Goal: Task Accomplishment & Management: Complete application form

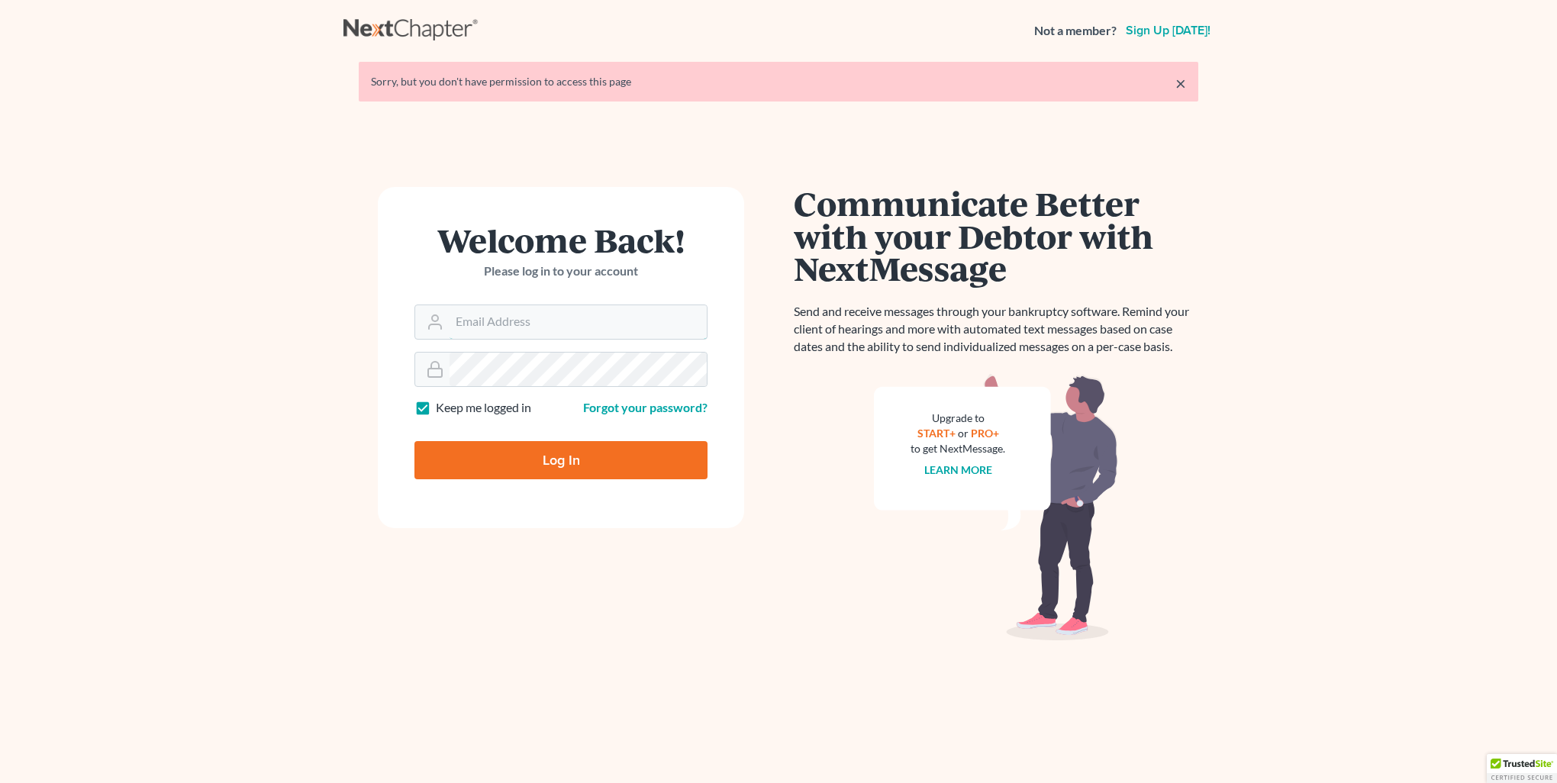
type input "[PERSON_NAME][EMAIL_ADDRESS][DOMAIN_NAME]"
click at [530, 464] on input "Log In" at bounding box center [560, 460] width 293 height 38
type input "Thinking..."
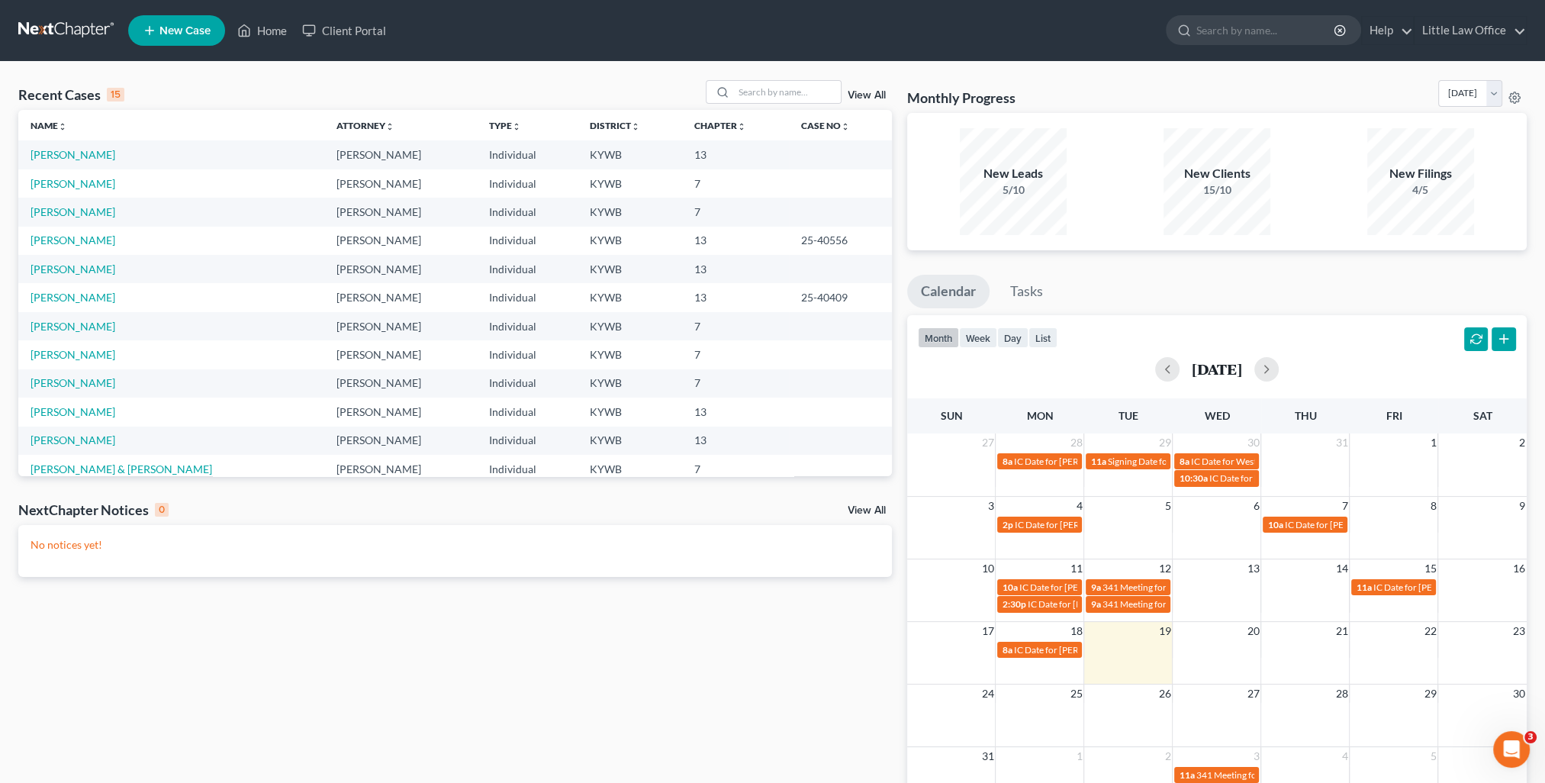
click at [1531, 31] on nav "Home New Case Client Portal Little Law Office kristi@littlelawofficeky.com My A…" at bounding box center [772, 30] width 1545 height 61
click at [1512, 36] on link "Little Law Office" at bounding box center [1470, 30] width 111 height 27
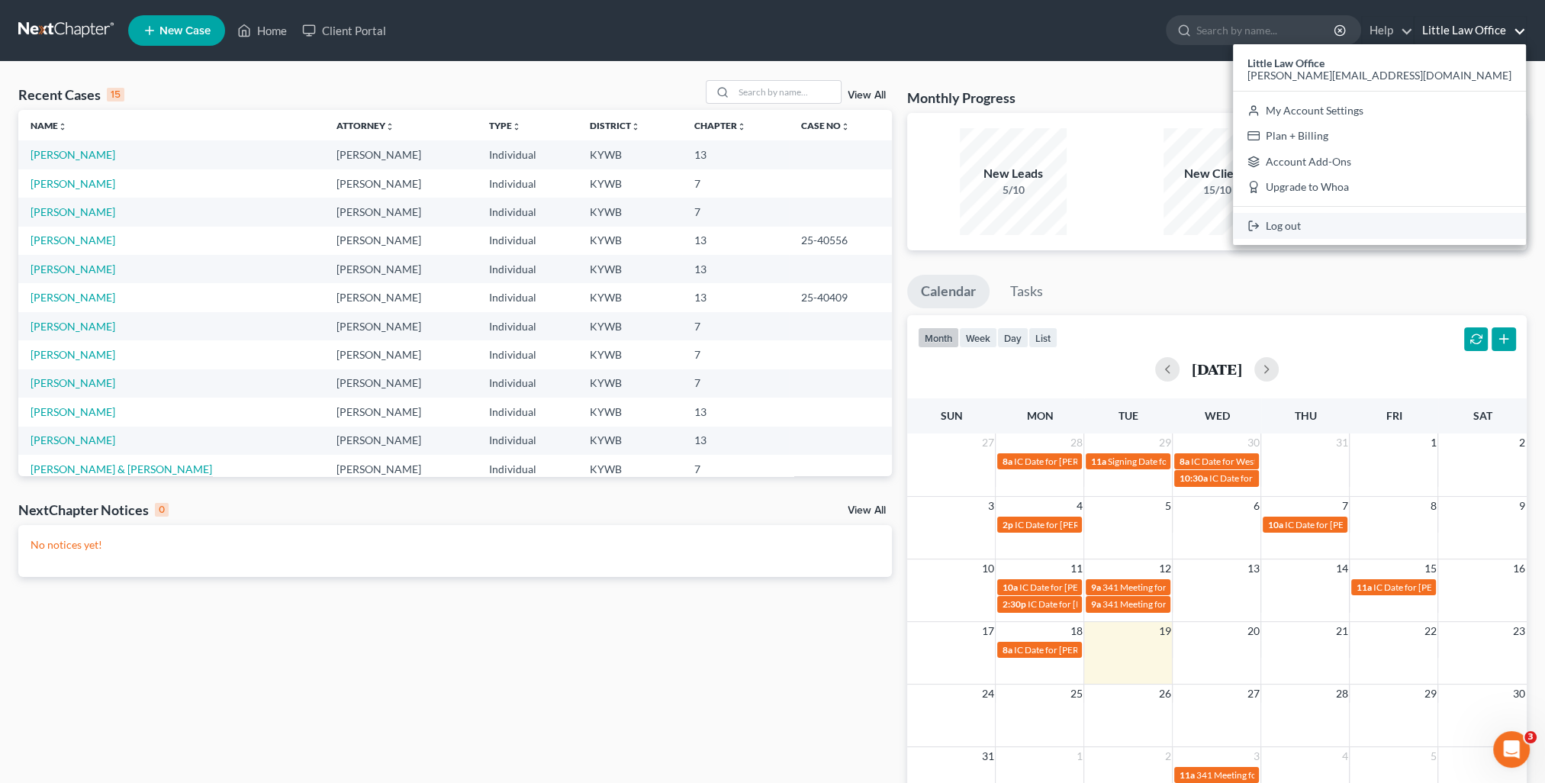
click at [1454, 221] on link "Log out" at bounding box center [1379, 226] width 293 height 26
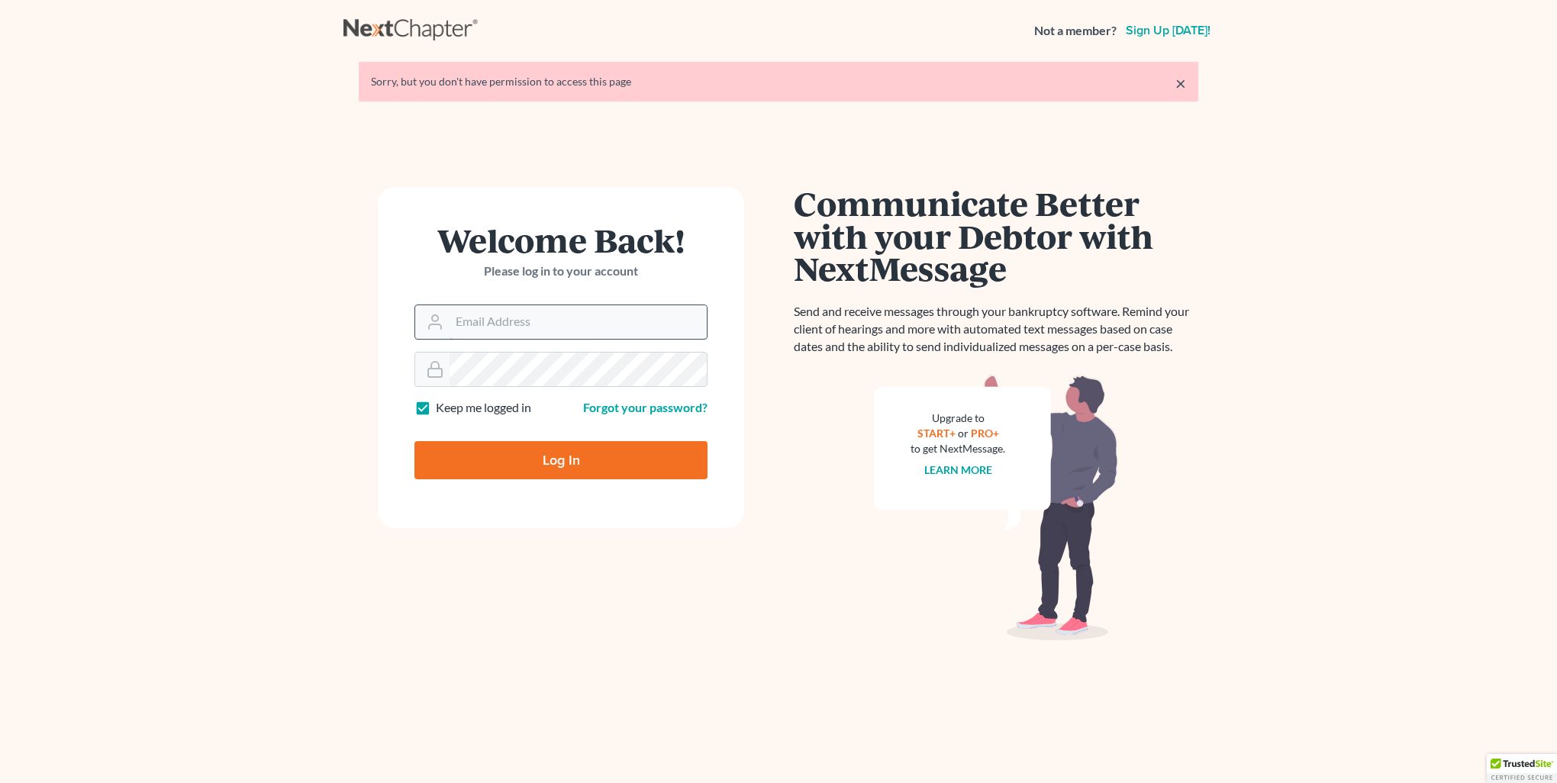
type input "[PERSON_NAME][EMAIL_ADDRESS][DOMAIN_NAME]"
click at [571, 321] on input "[PERSON_NAME][EMAIL_ADDRESS][DOMAIN_NAME]" at bounding box center [578, 322] width 257 height 34
click at [391, 517] on form "Welcome Back! Please log in to your account Email Address kristi@littlelawoffic…" at bounding box center [561, 357] width 366 height 341
click at [506, 487] on form "Welcome Back! Please log in to your account Email Address kristi@littlelawoffic…" at bounding box center [561, 357] width 366 height 341
click at [507, 465] on input "Log In" at bounding box center [560, 460] width 293 height 38
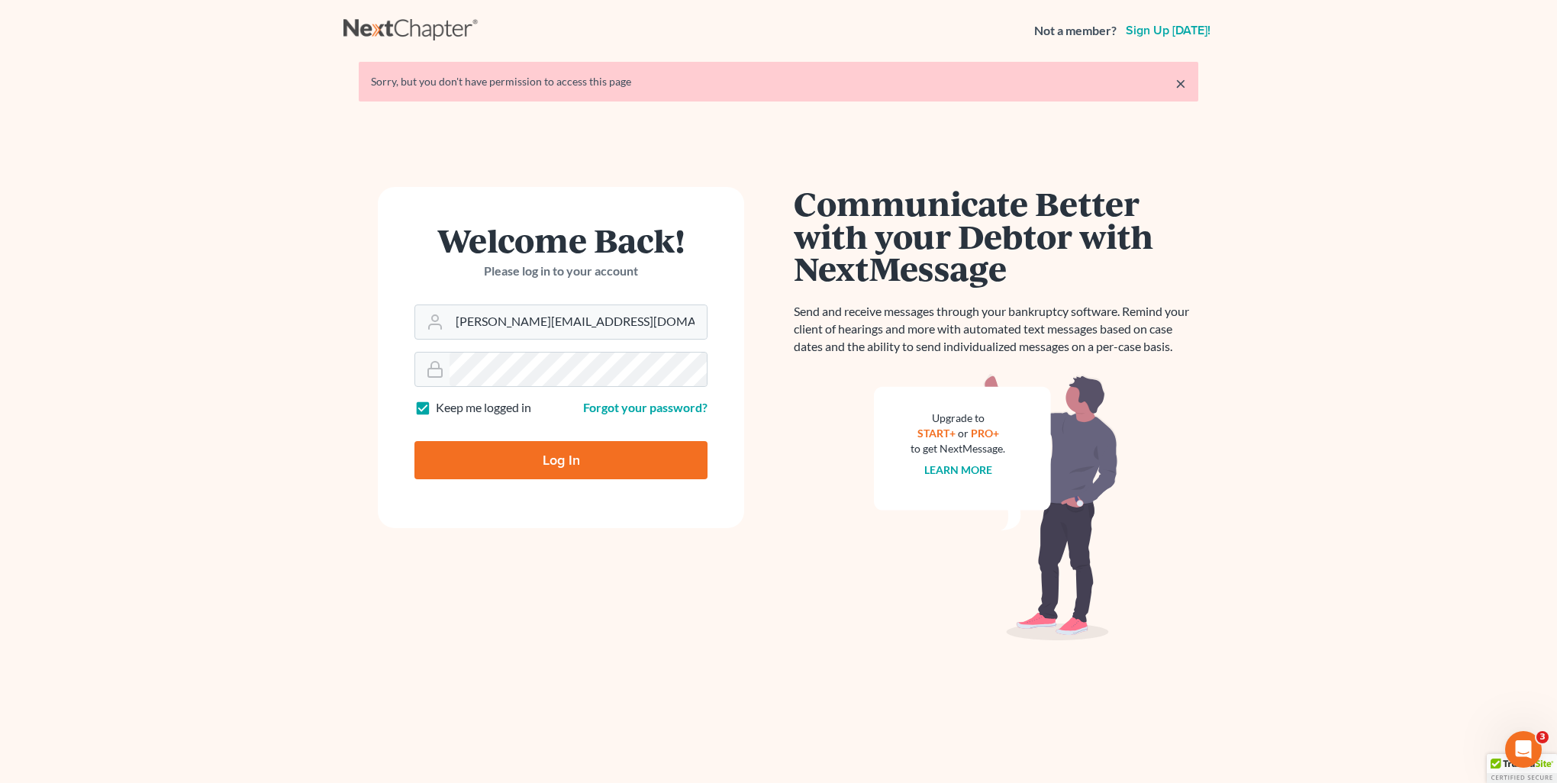
type input "Thinking..."
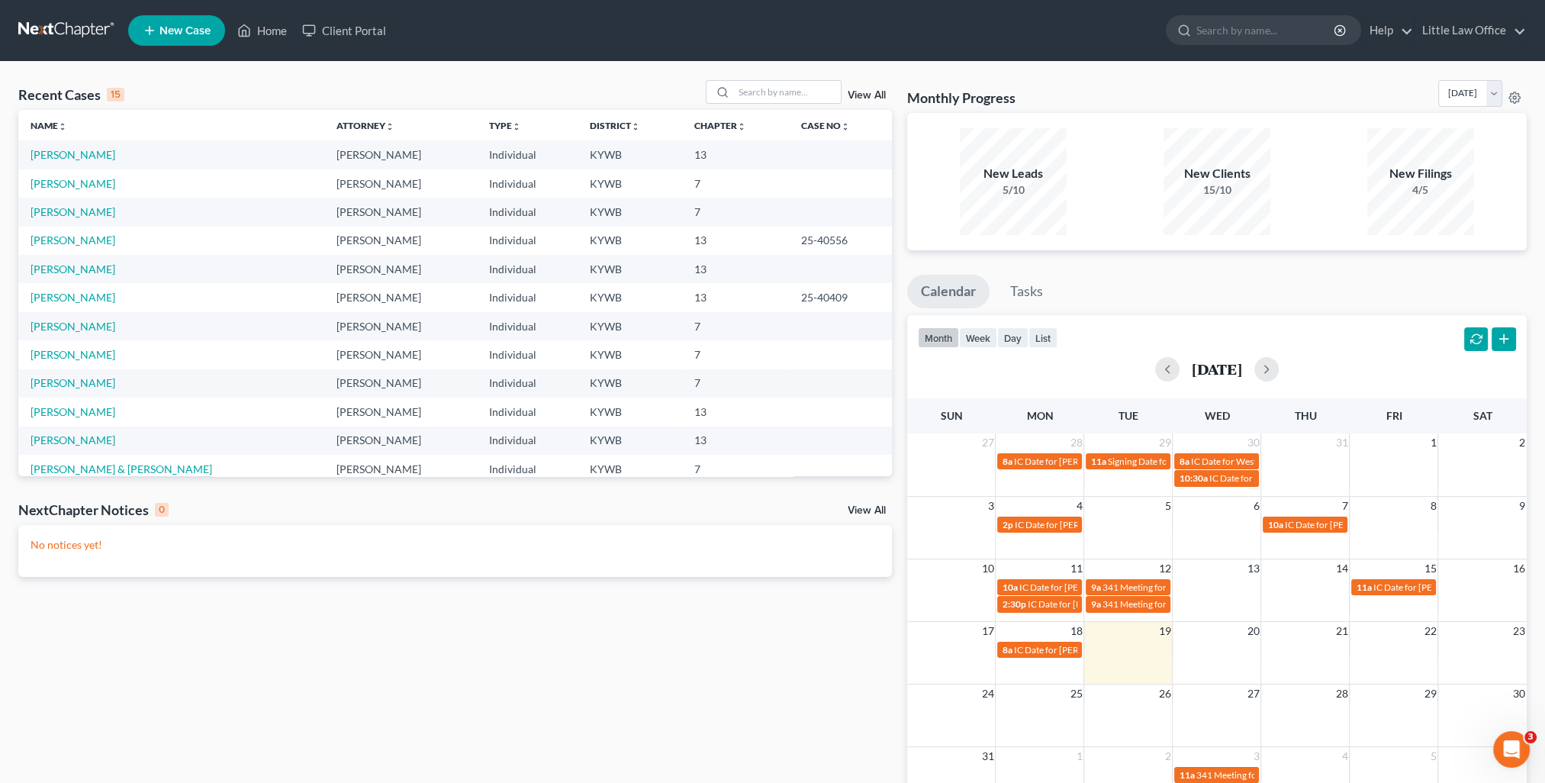
click at [184, 26] on span "New Case" at bounding box center [185, 30] width 51 height 11
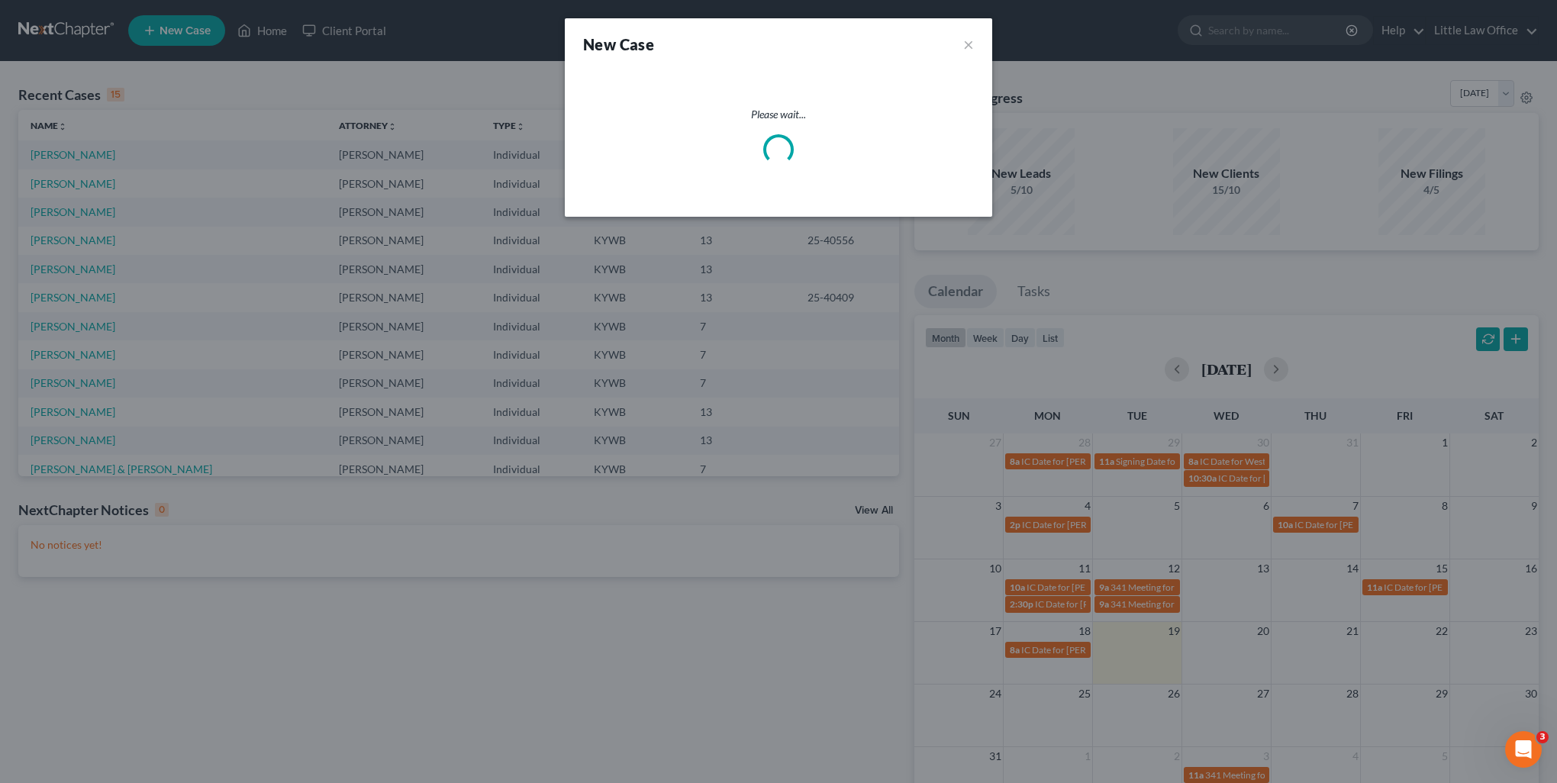
select select "33"
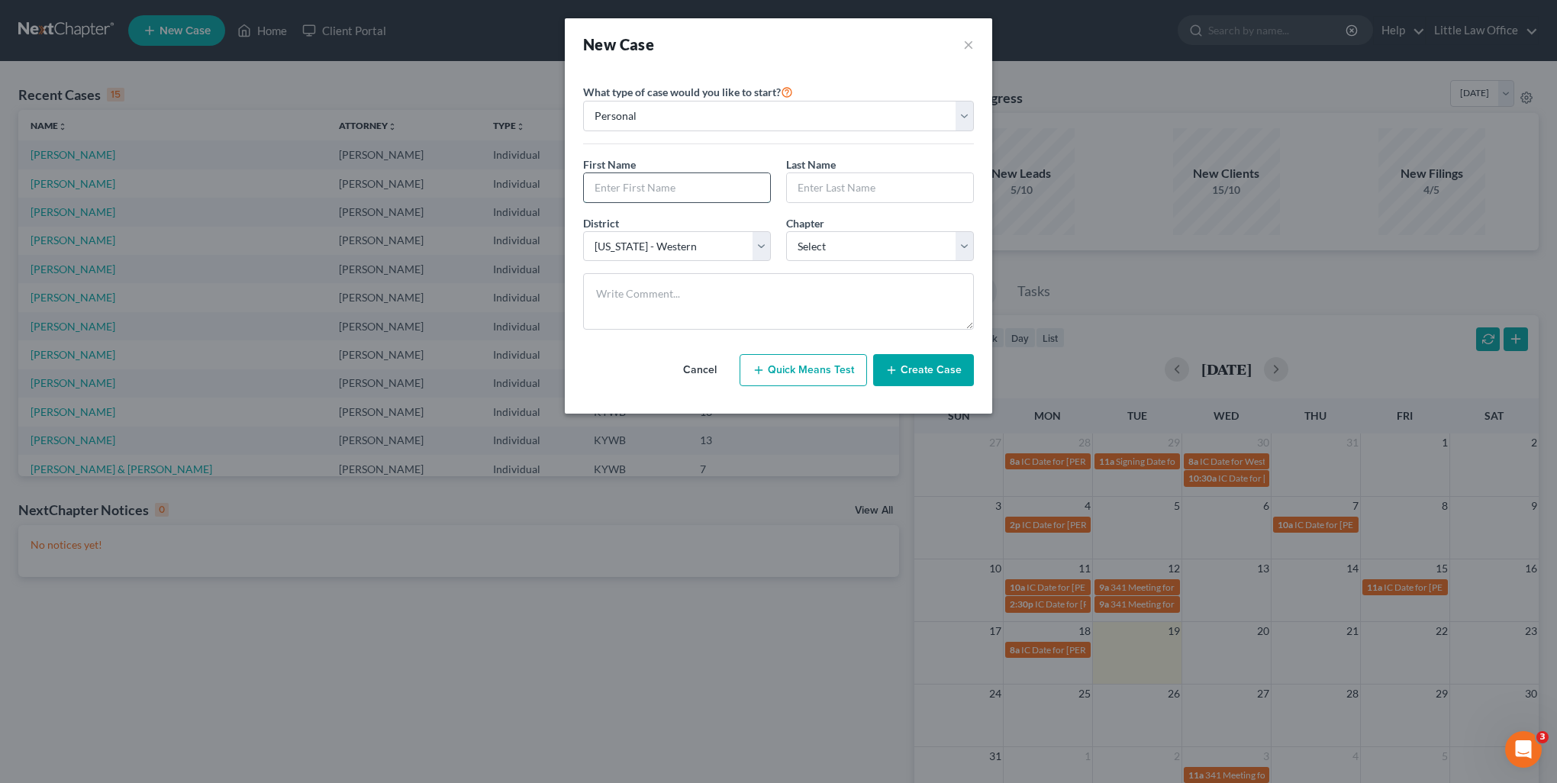
click at [645, 183] on input "text" at bounding box center [677, 187] width 186 height 29
type input "[PERSON_NAME]"
click at [818, 249] on select "Select 7 11 12 13" at bounding box center [880, 246] width 188 height 31
select select "0"
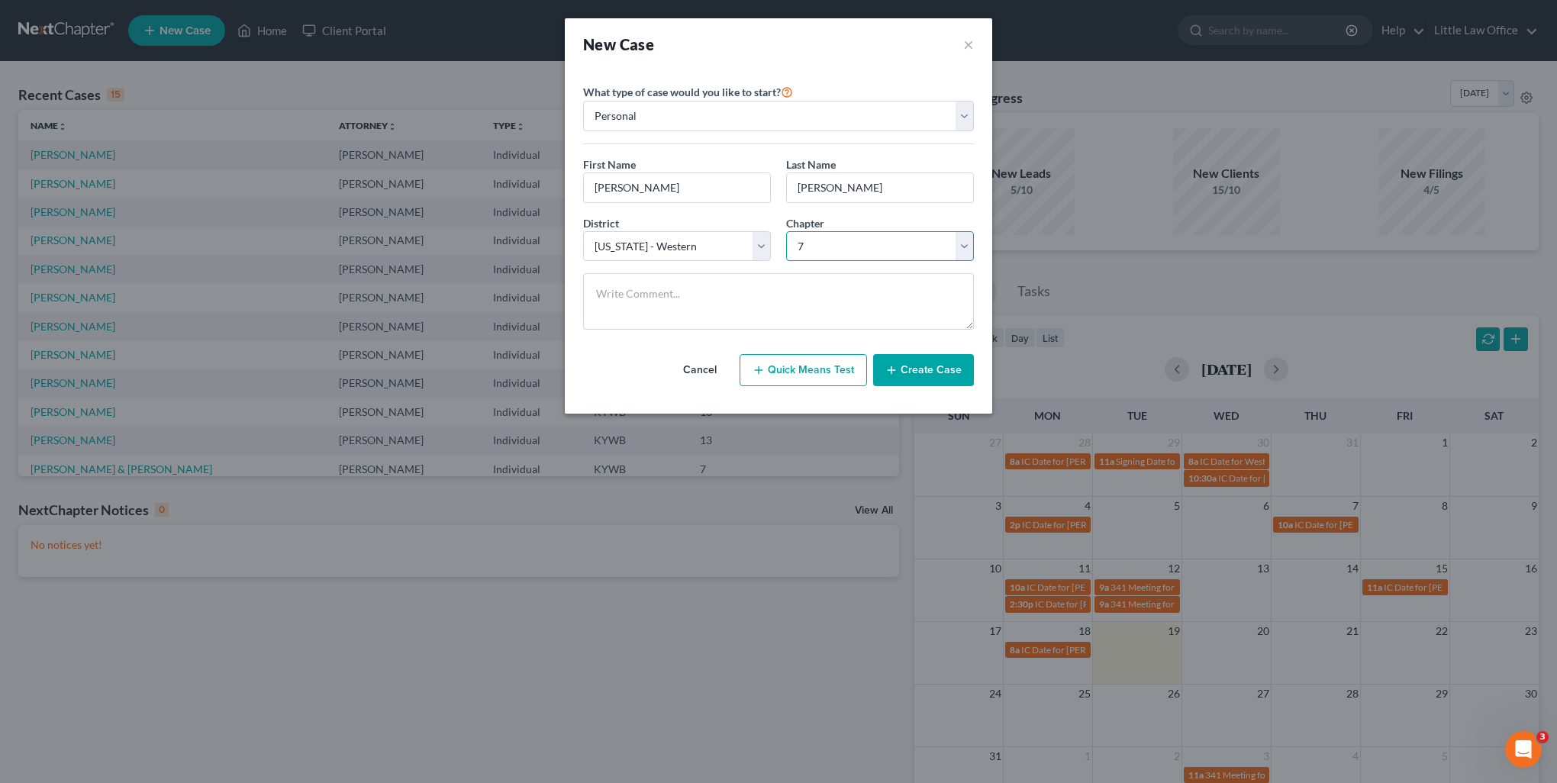
click at [786, 231] on select "Select 7 11 12 13" at bounding box center [880, 246] width 188 height 31
click at [943, 362] on button "Create Case" at bounding box center [923, 370] width 101 height 32
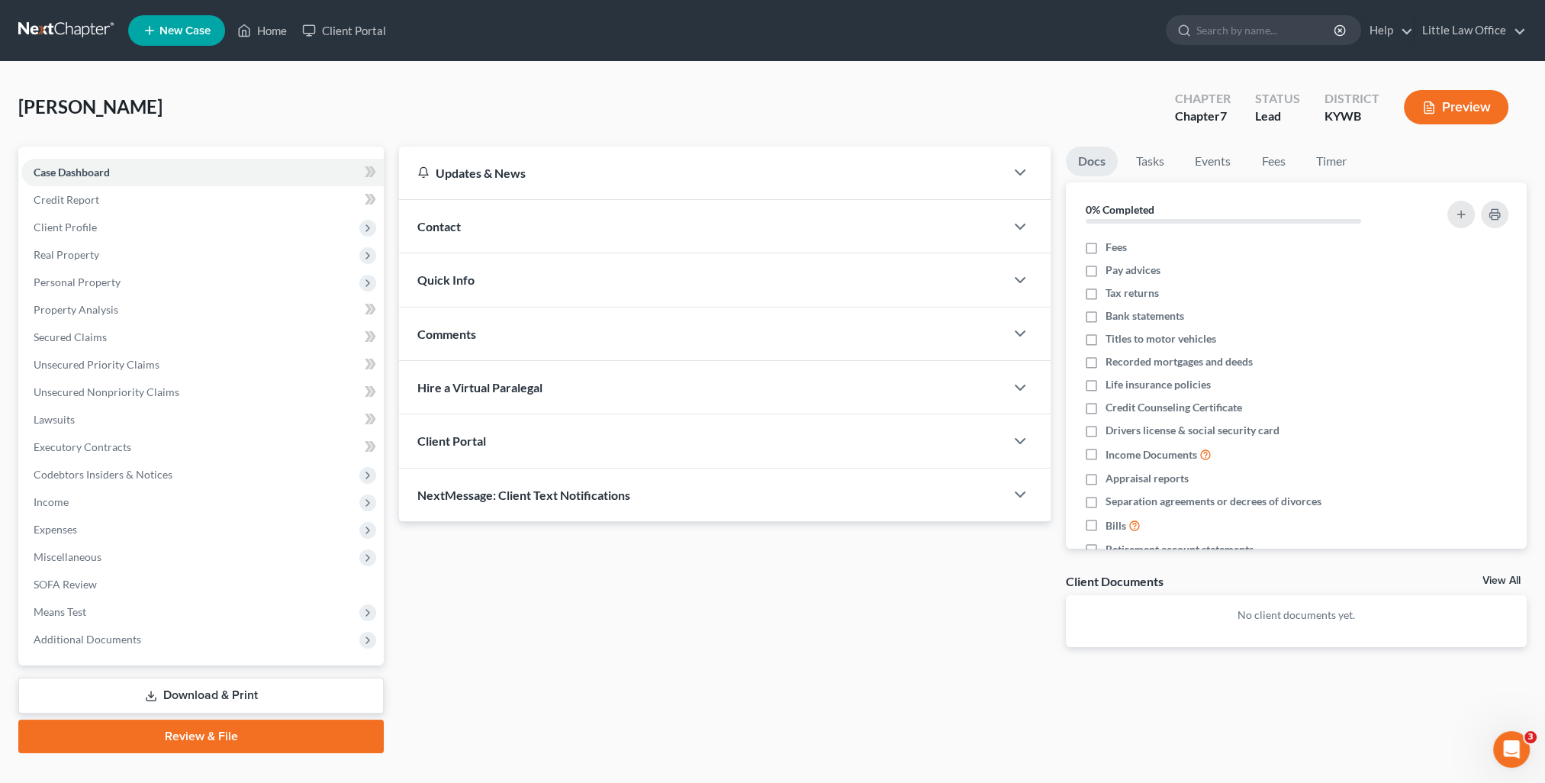
click at [501, 221] on div "Contact" at bounding box center [702, 226] width 606 height 53
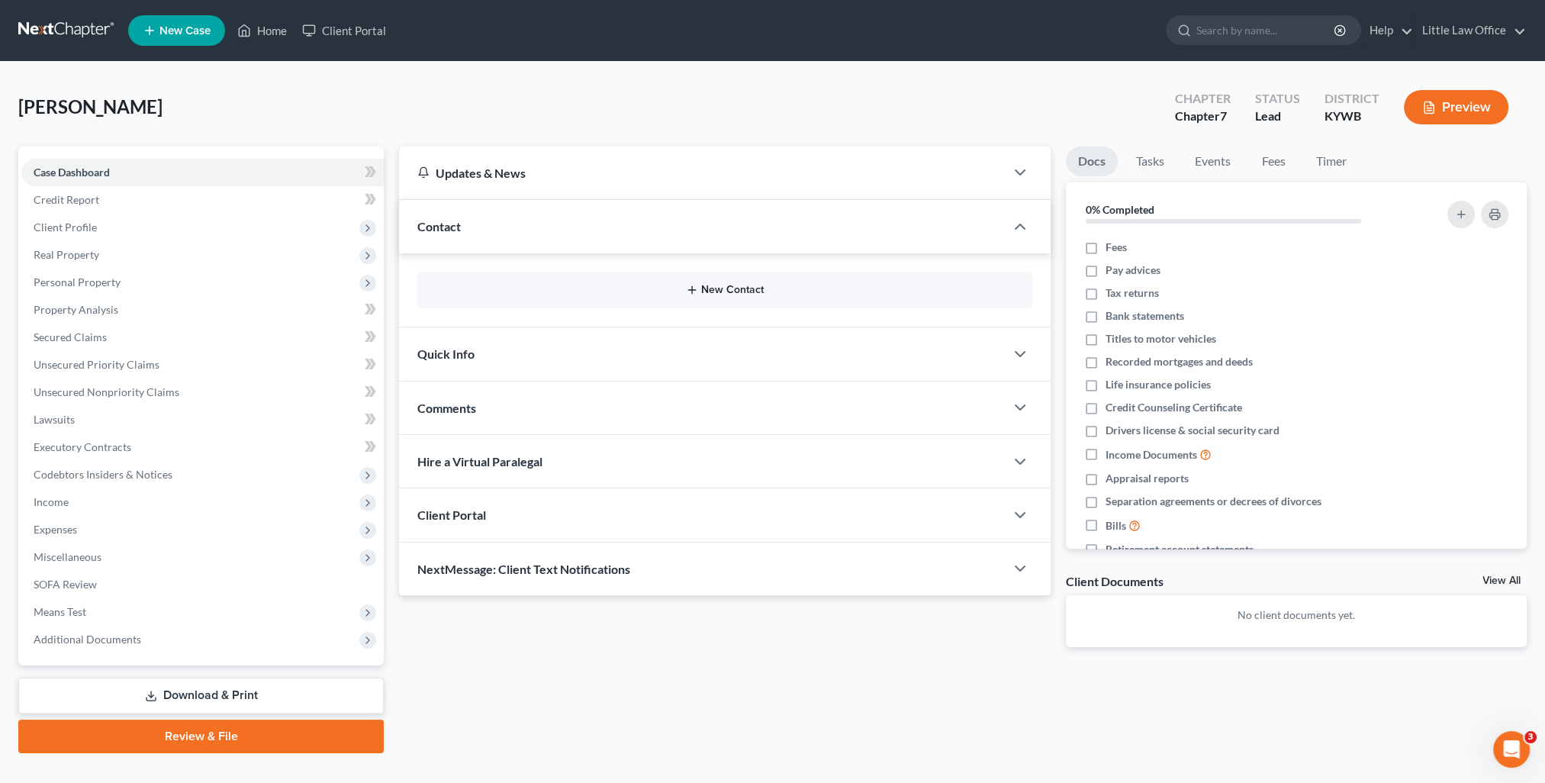
click at [730, 293] on button "New Contact" at bounding box center [725, 290] width 591 height 12
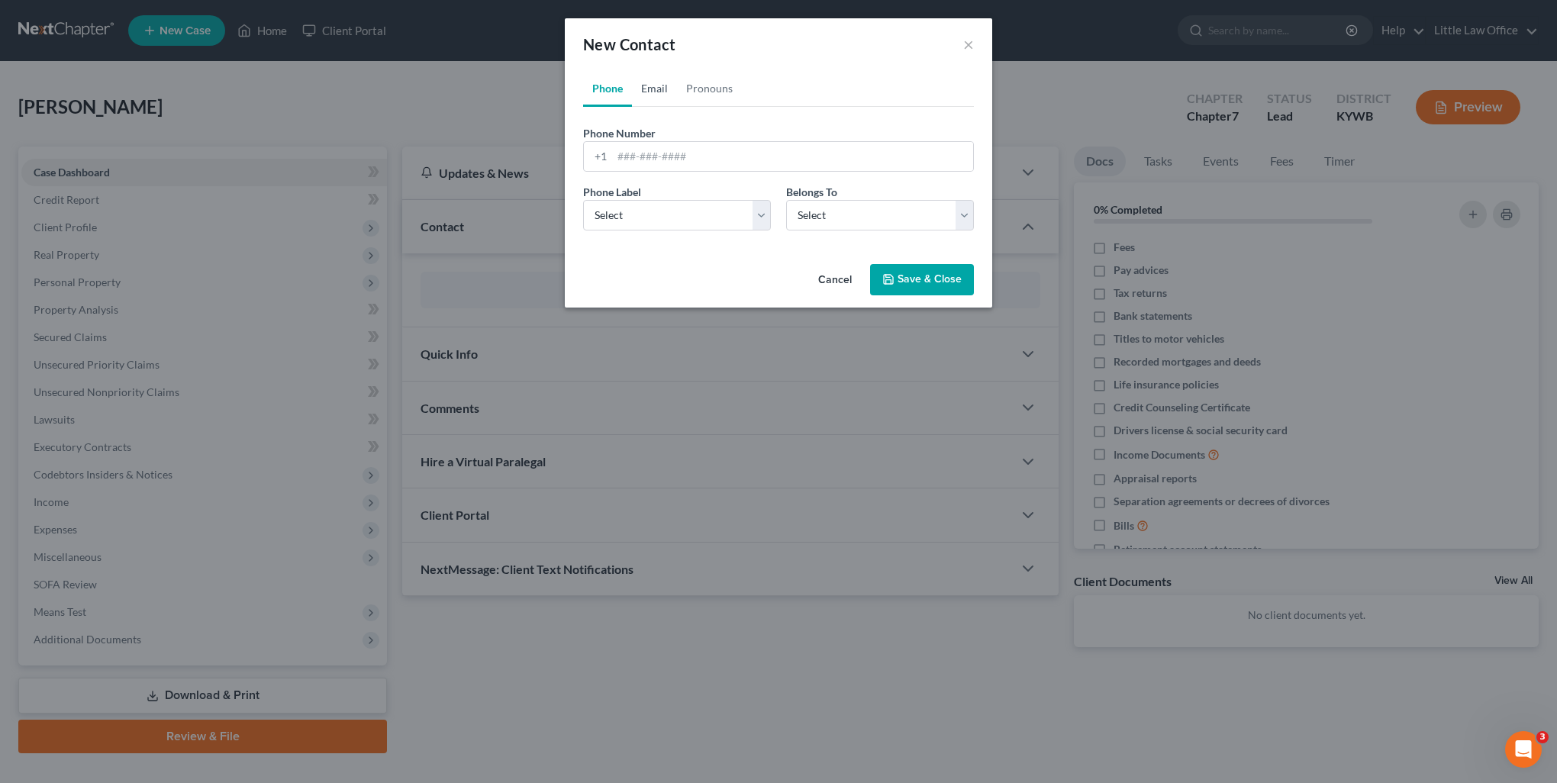
click at [656, 92] on link "Email" at bounding box center [654, 88] width 45 height 37
click at [699, 149] on input "email" at bounding box center [792, 156] width 361 height 29
paste input "[EMAIL_ADDRESS][DOMAIN_NAME]"
type input "[EMAIL_ADDRESS][DOMAIN_NAME]"
click at [635, 227] on select "Select Home Work Other" at bounding box center [677, 215] width 188 height 31
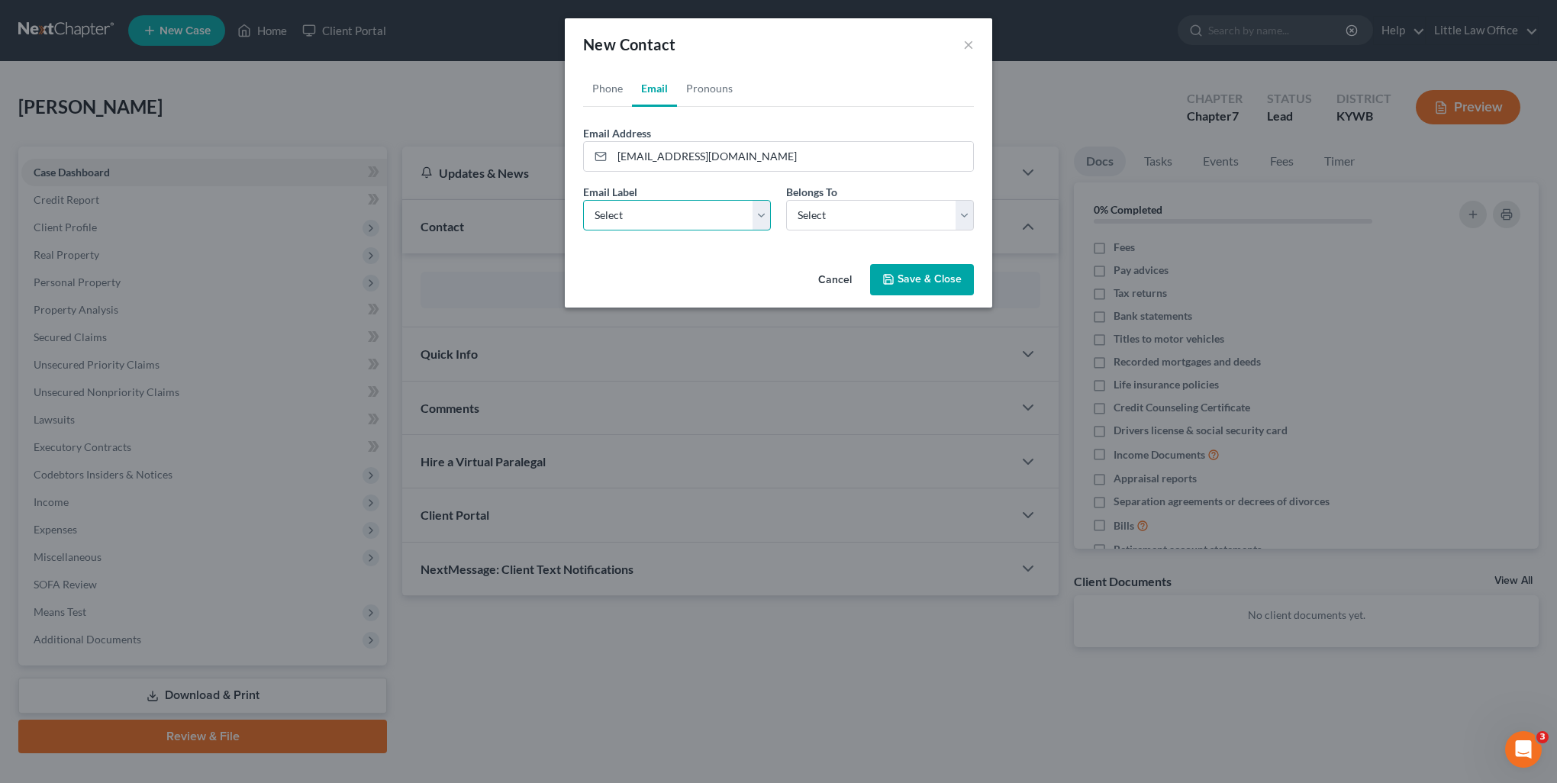
select select "0"
click at [583, 200] on select "Select Home Work Other" at bounding box center [677, 215] width 188 height 31
click at [855, 211] on select "Select Client Other" at bounding box center [880, 215] width 188 height 31
select select "0"
click at [786, 200] on select "Select Client Other" at bounding box center [880, 215] width 188 height 31
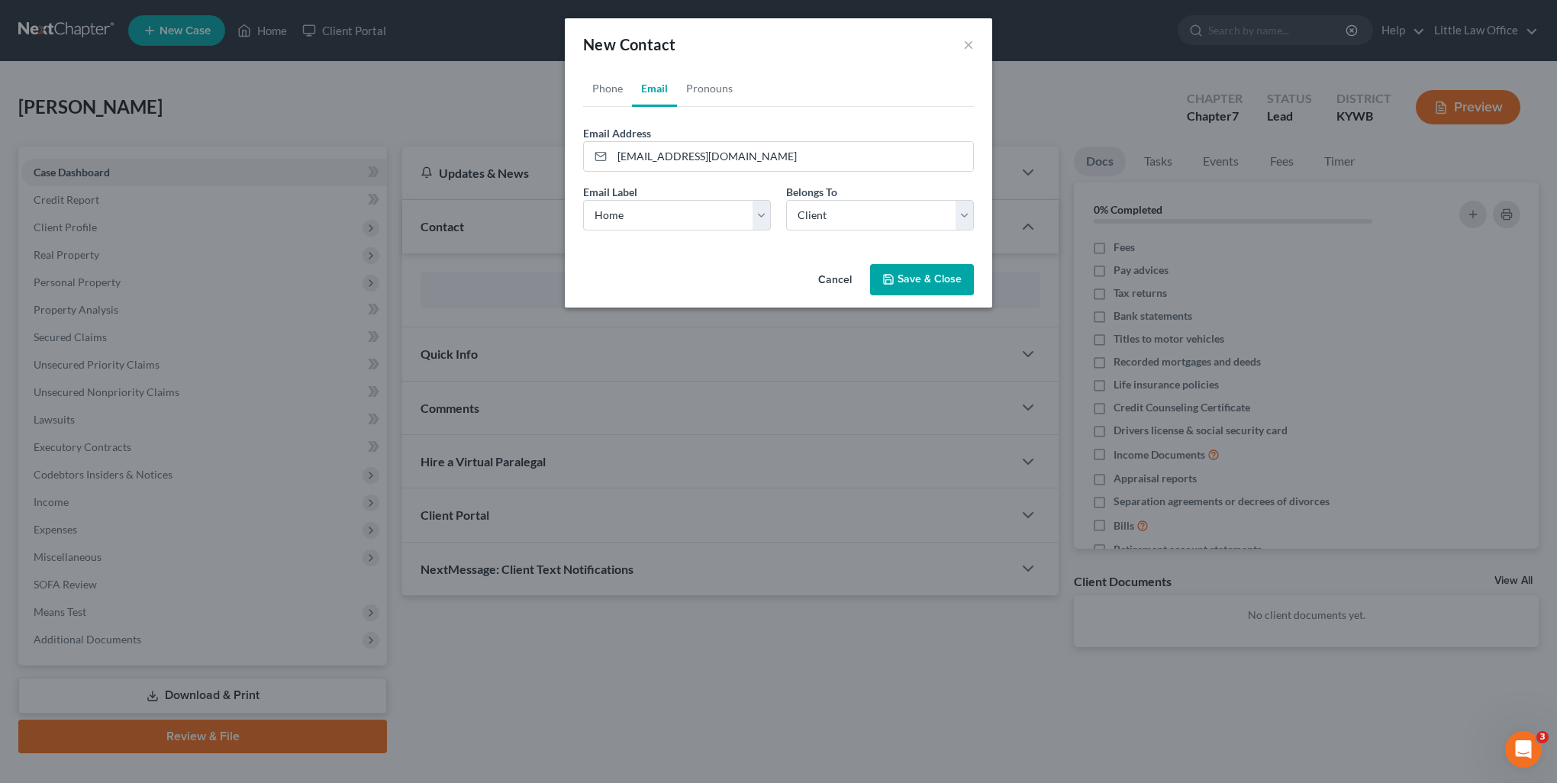
click at [912, 280] on button "Save & Close" at bounding box center [922, 280] width 104 height 32
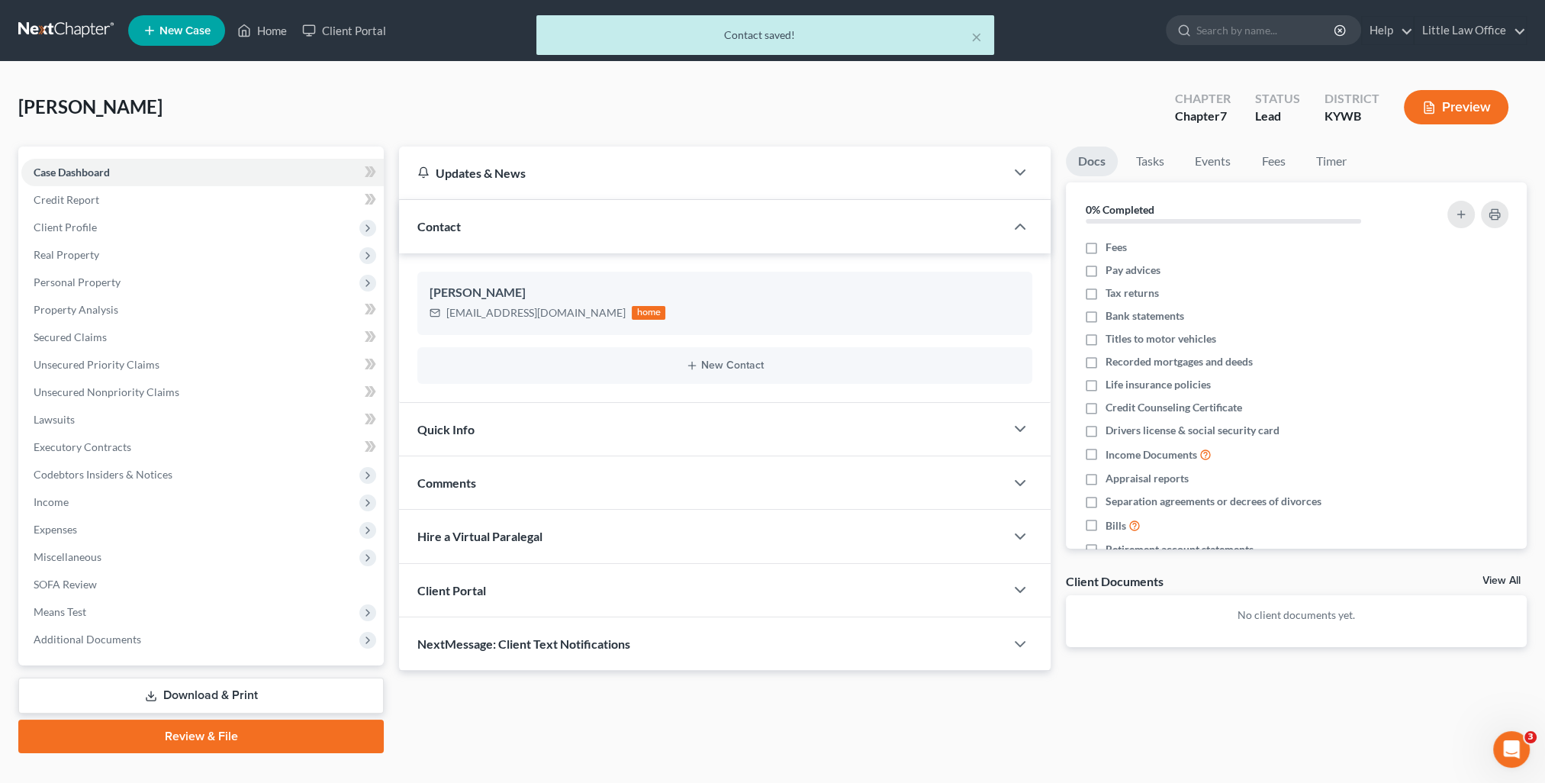
click at [545, 428] on div "Quick Info" at bounding box center [702, 429] width 606 height 53
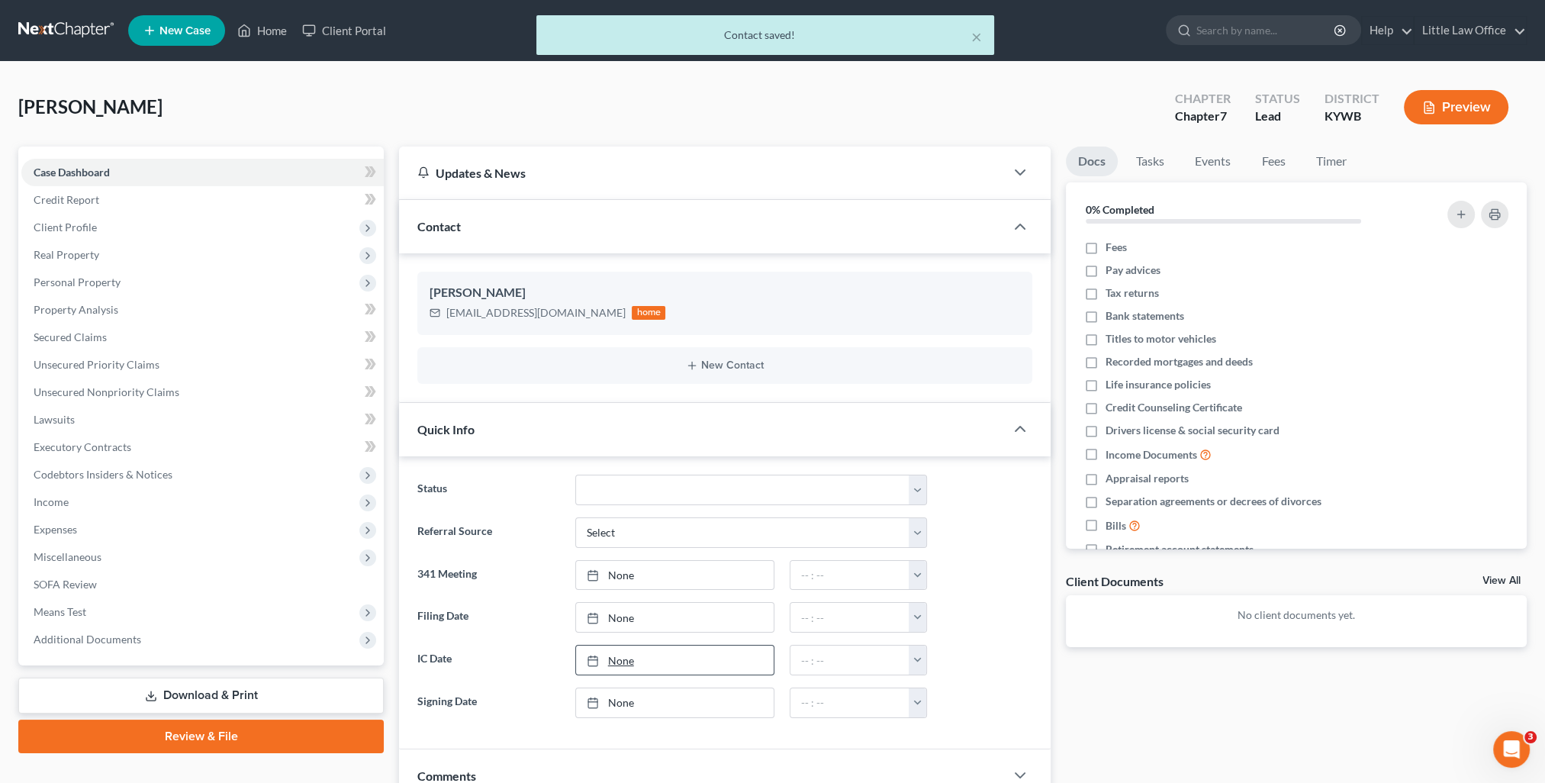
type input "[DATE]"
click at [618, 653] on link "None" at bounding box center [675, 660] width 198 height 29
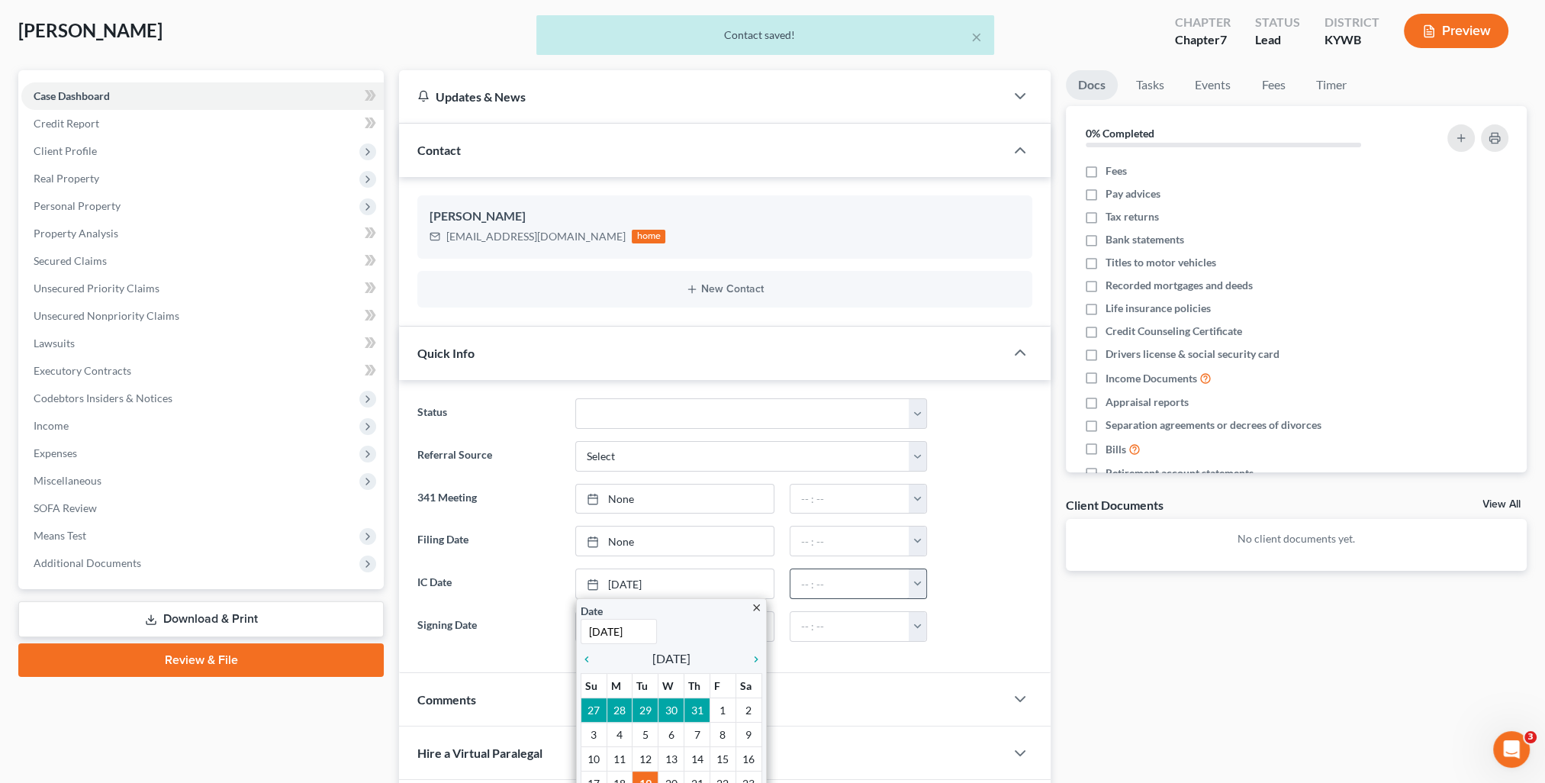
scroll to position [153, 0]
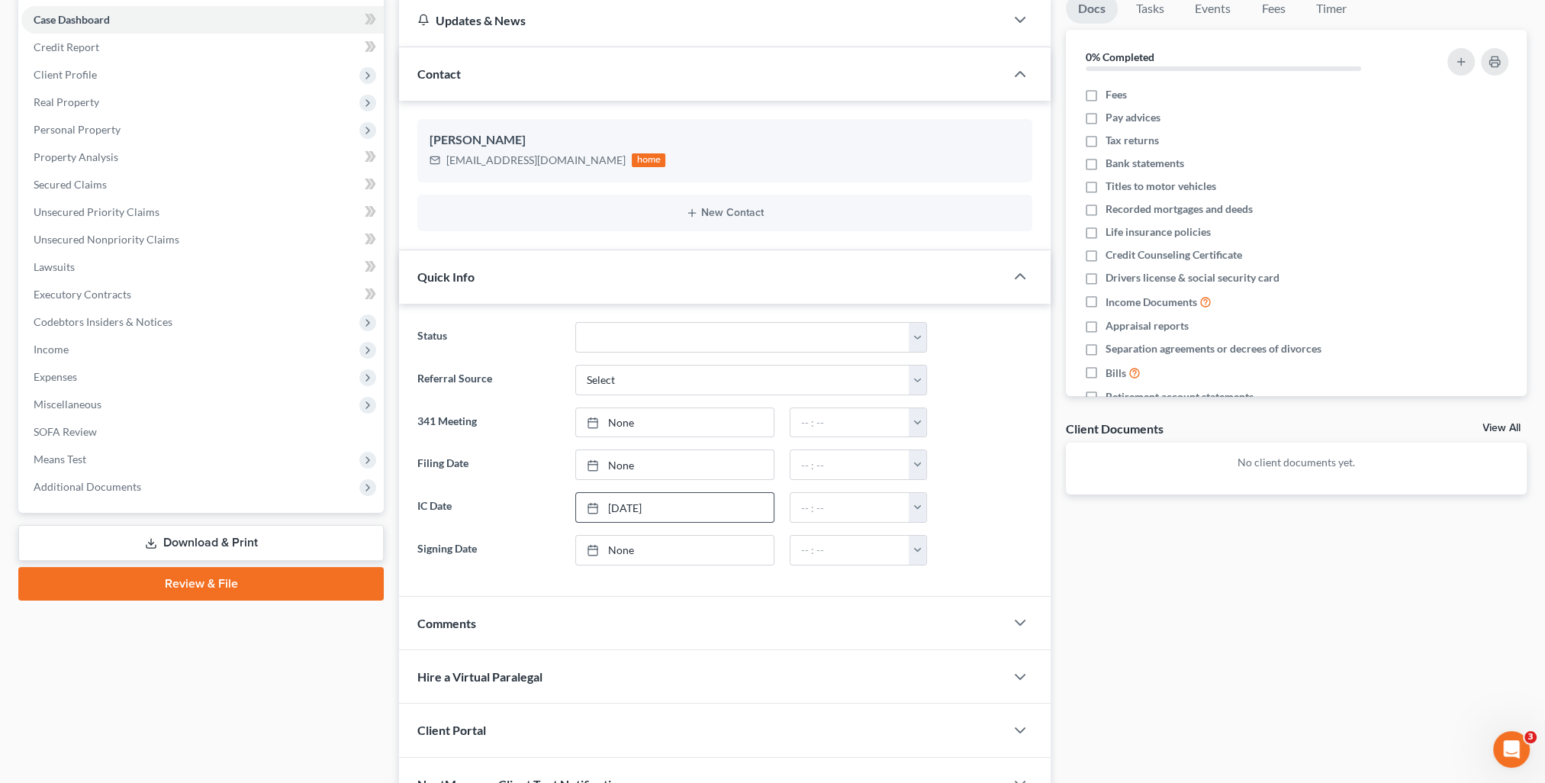
drag, startPoint x: 642, startPoint y: 704, endPoint x: 662, endPoint y: 679, distance: 31.5
click at [922, 505] on button "button" at bounding box center [918, 507] width 18 height 29
click at [940, 639] on link "8:00am" at bounding box center [952, 646] width 85 height 26
type input "8:00am"
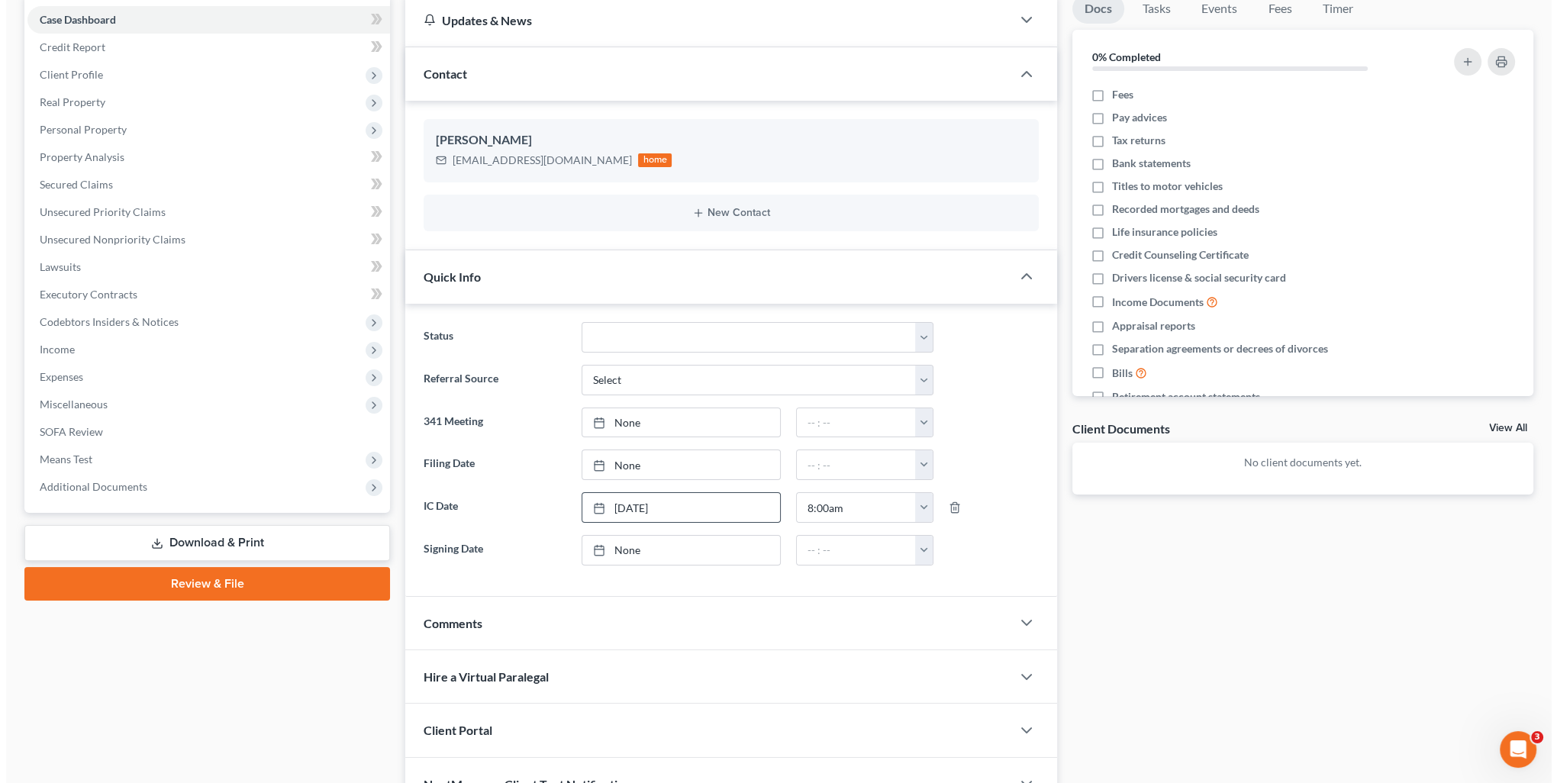
scroll to position [0, 0]
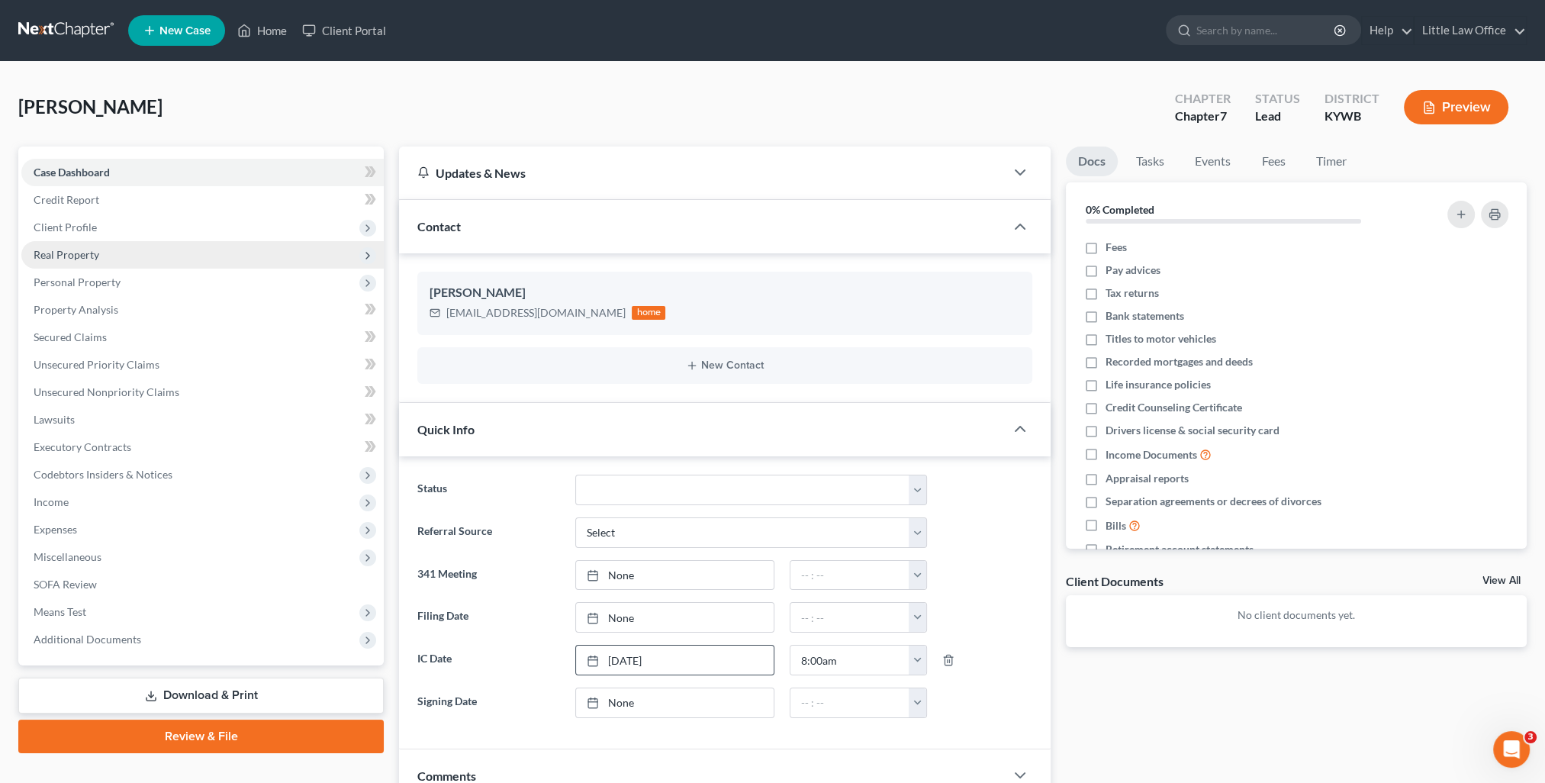
click at [89, 257] on span "Real Property" at bounding box center [67, 254] width 66 height 13
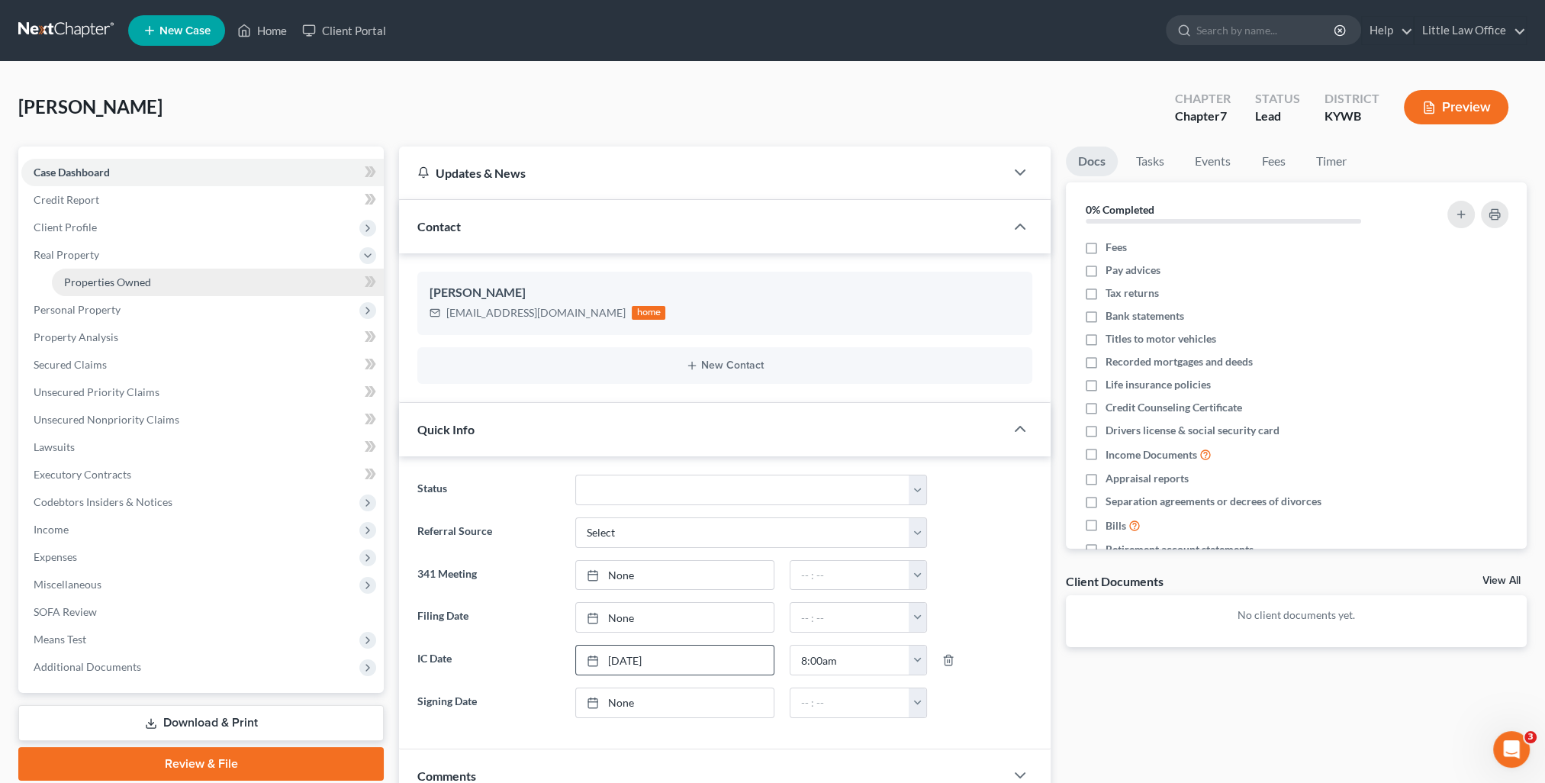
click at [149, 276] on span "Properties Owned" at bounding box center [107, 282] width 87 height 13
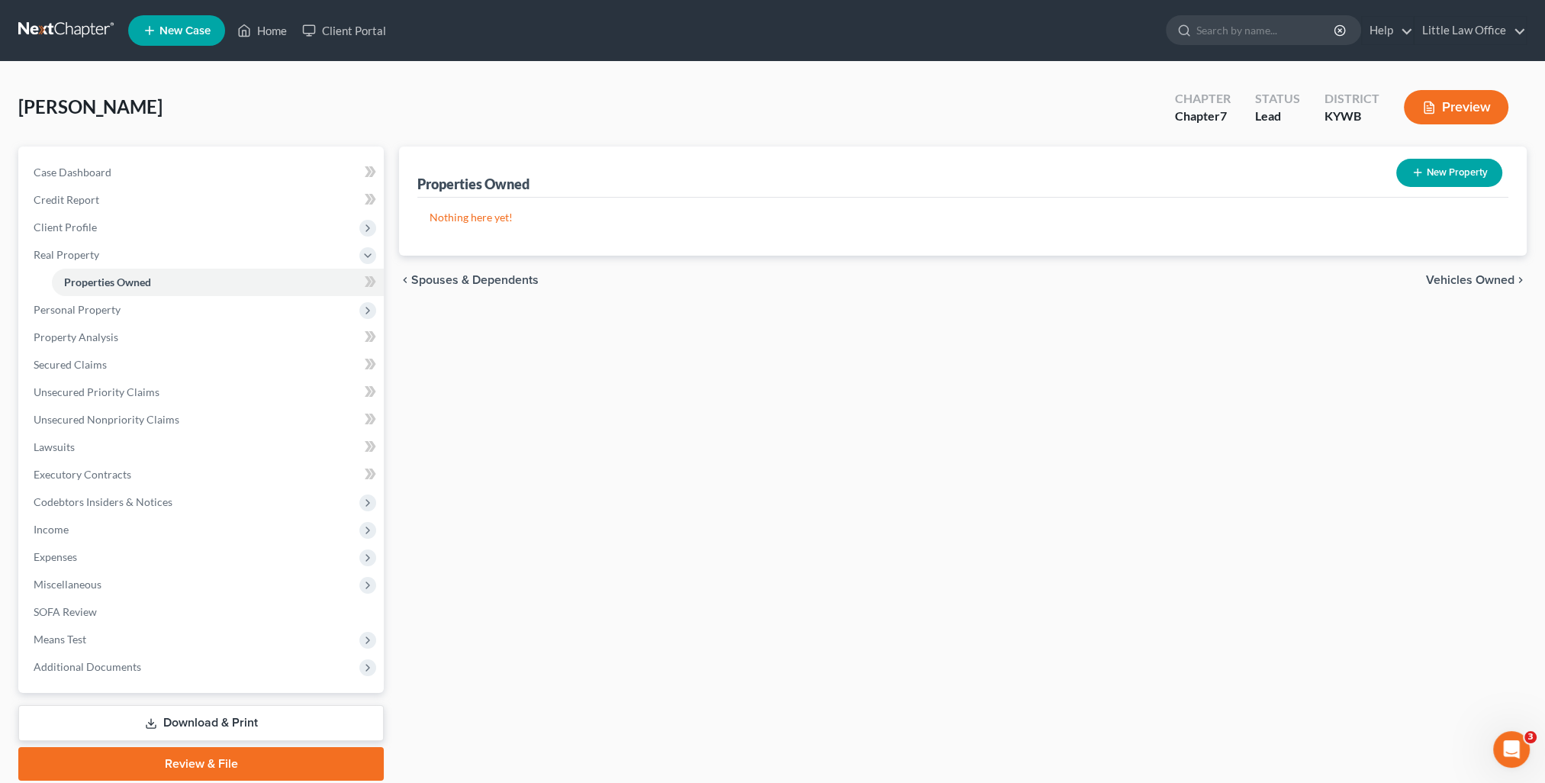
click at [1429, 178] on button "New Property" at bounding box center [1450, 173] width 106 height 28
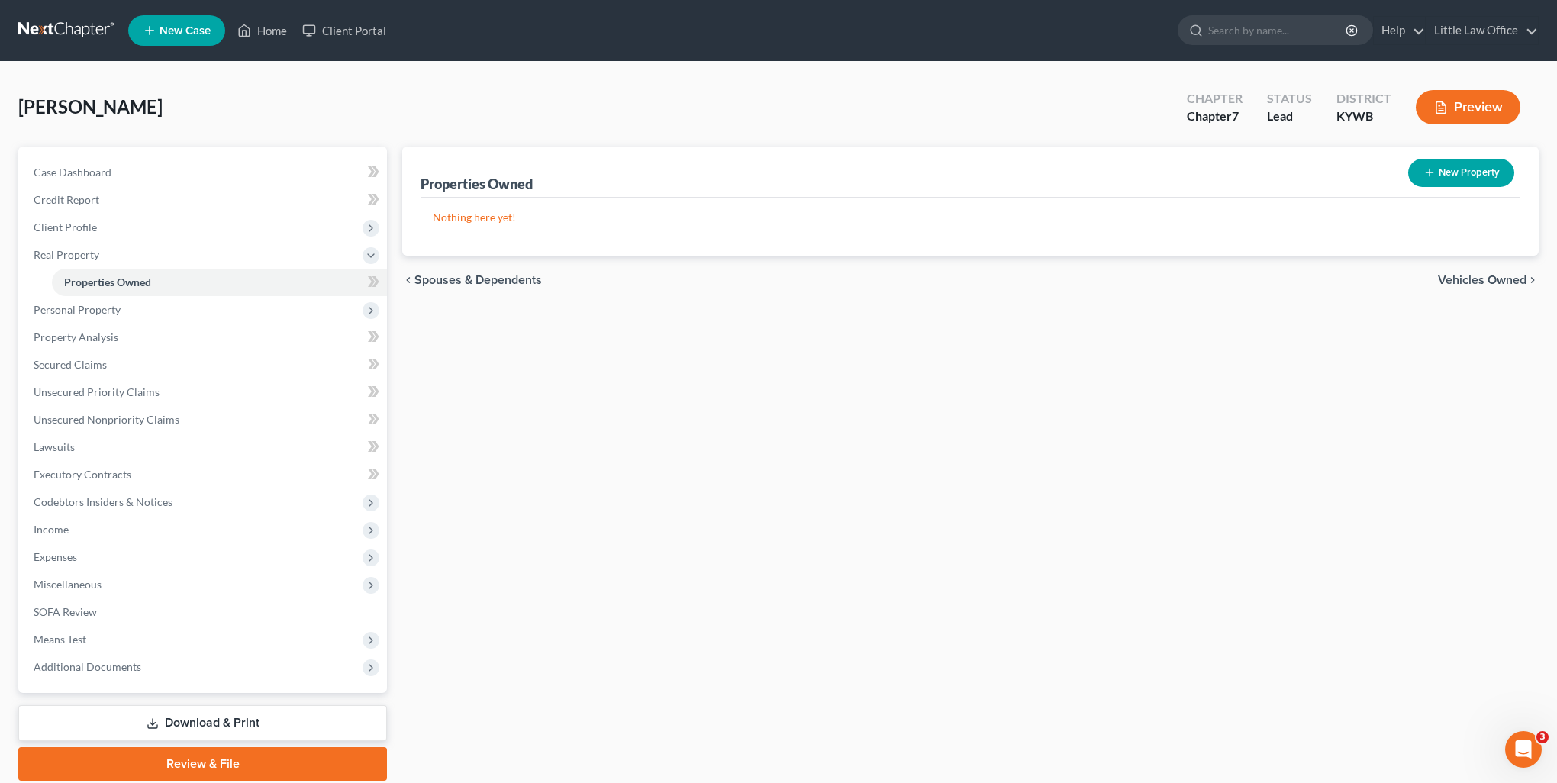
select select "0"
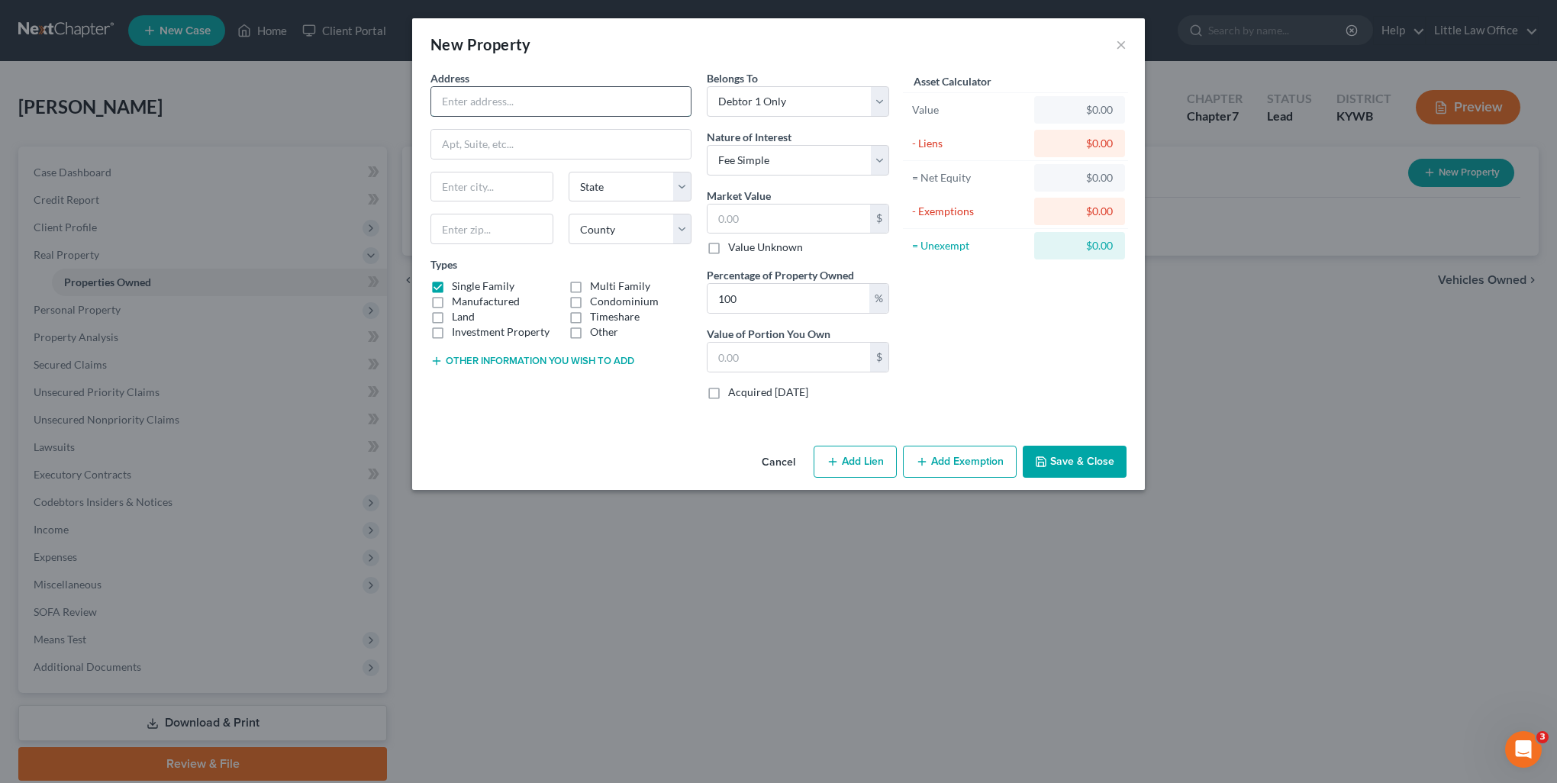
click at [504, 108] on input "text" at bounding box center [560, 101] width 259 height 29
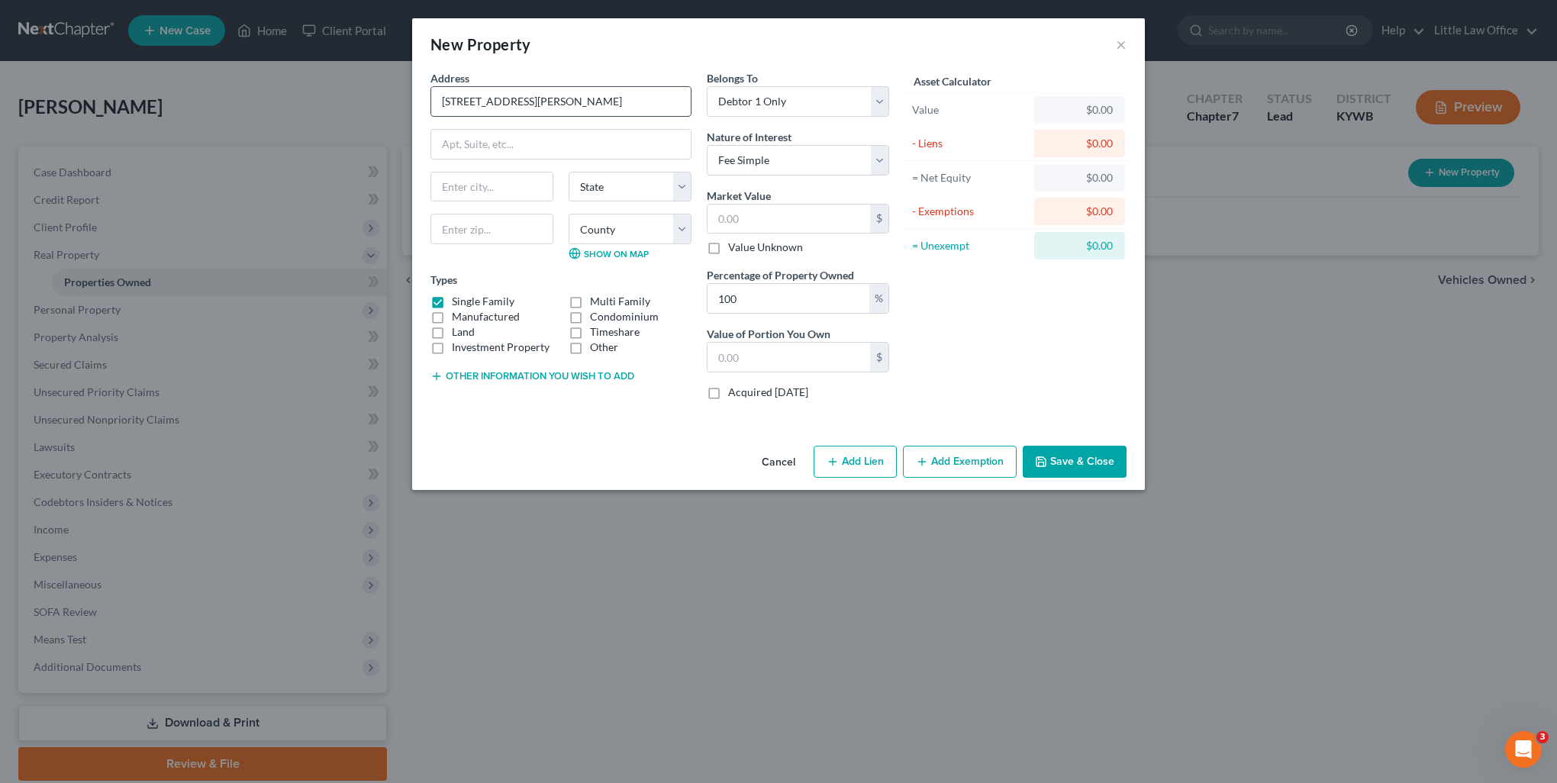
type input "[STREET_ADDRESS][PERSON_NAME]"
type input "42431"
type input "[GEOGRAPHIC_DATA]"
select select "18"
click at [453, 330] on label "Land" at bounding box center [463, 331] width 23 height 15
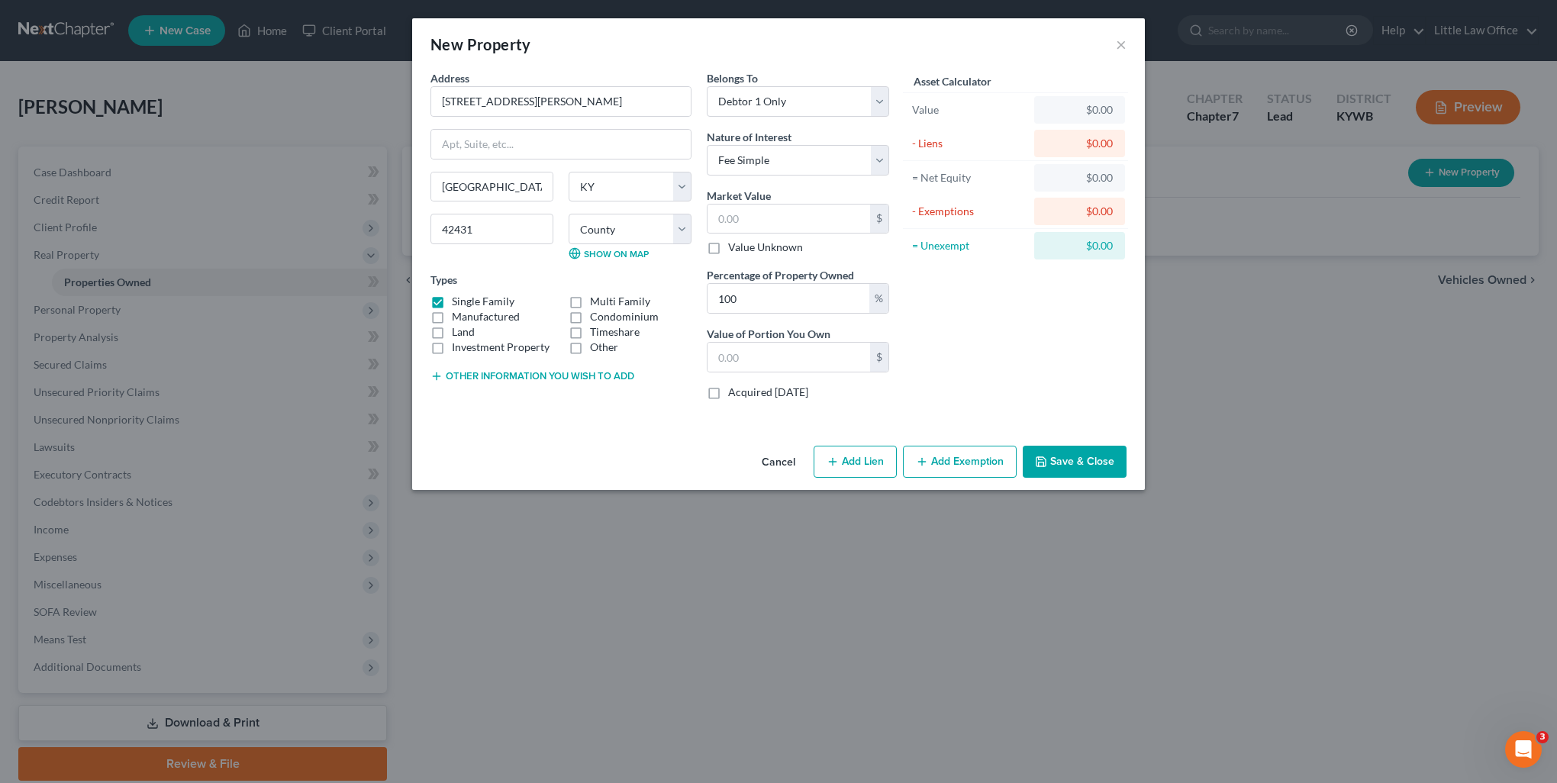
click at [458, 330] on input "Land" at bounding box center [463, 329] width 10 height 10
checkbox input "true"
click at [768, 107] on select "Select Debtor 1 Only Debtor 2 Only Debtor 1 And Debtor 2 Only At Least One Of T…" at bounding box center [798, 101] width 182 height 31
select select "3"
click at [707, 86] on select "Select Debtor 1 Only Debtor 2 Only Debtor 1 And Debtor 2 Only At Least One Of T…" at bounding box center [798, 101] width 182 height 31
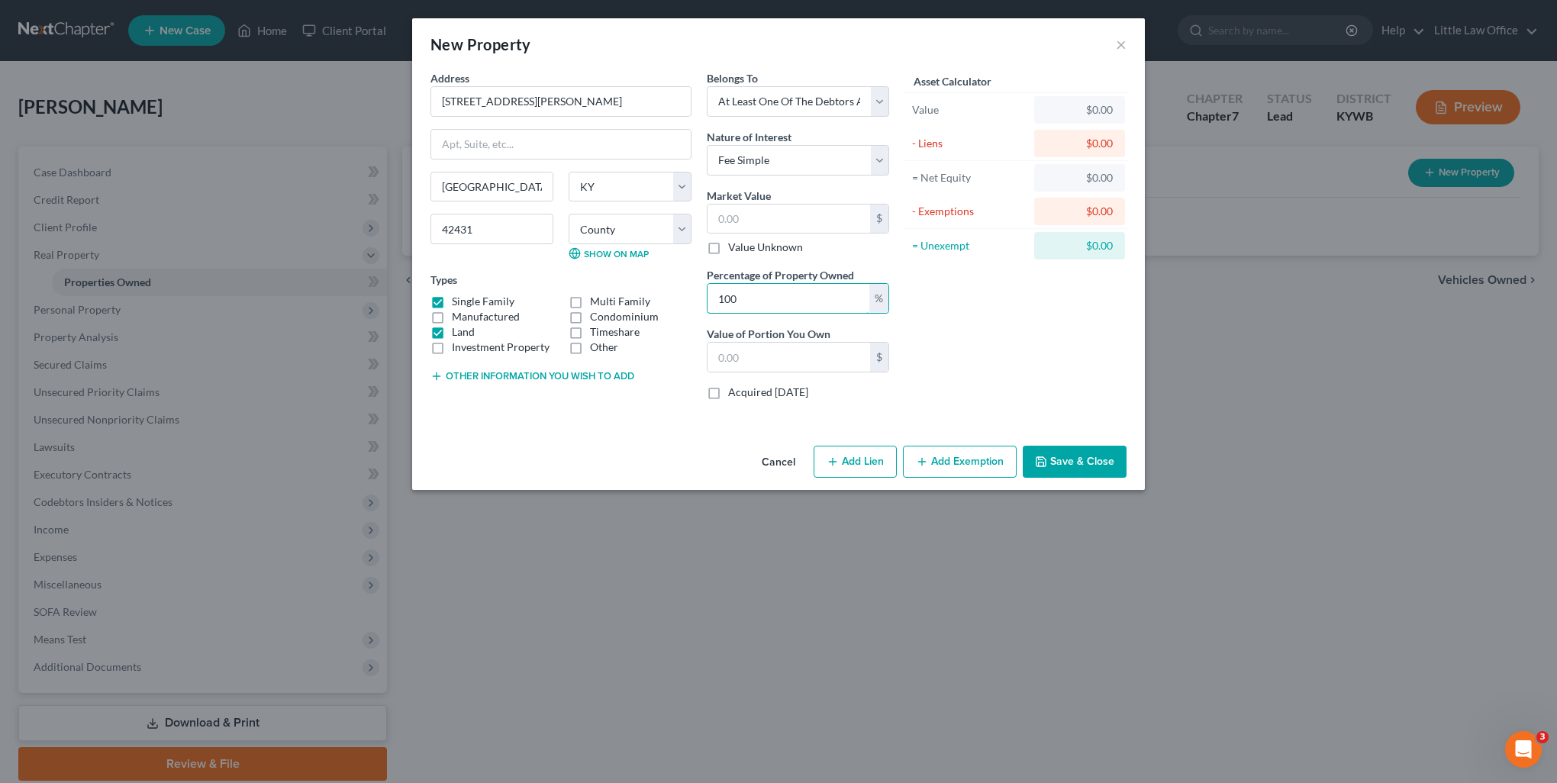
drag, startPoint x: 772, startPoint y: 305, endPoint x: 701, endPoint y: 305, distance: 71.7
click at [701, 305] on div "Belongs To * Select Debtor 1 Only Debtor 2 Only Debtor 1 And Debtor 2 Only At L…" at bounding box center [798, 241] width 198 height 342
type input "50"
click at [534, 374] on button "Other information you wish to add" at bounding box center [532, 376] width 204 height 12
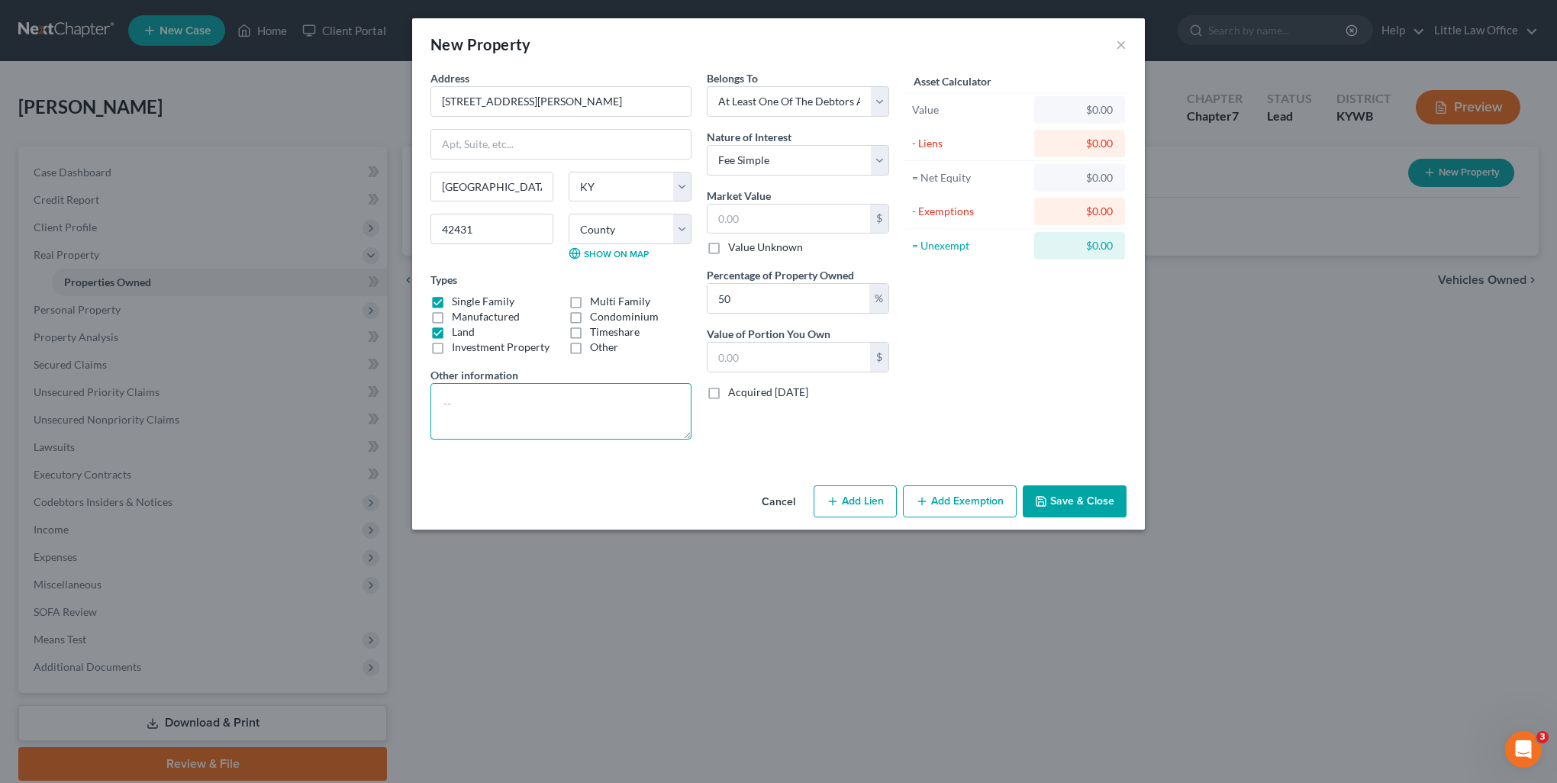
click at [527, 392] on textarea at bounding box center [560, 411] width 261 height 56
type textarea "house and 2.49 acres"
click at [766, 220] on input "text" at bounding box center [788, 219] width 163 height 29
type input "1"
type input "0.50"
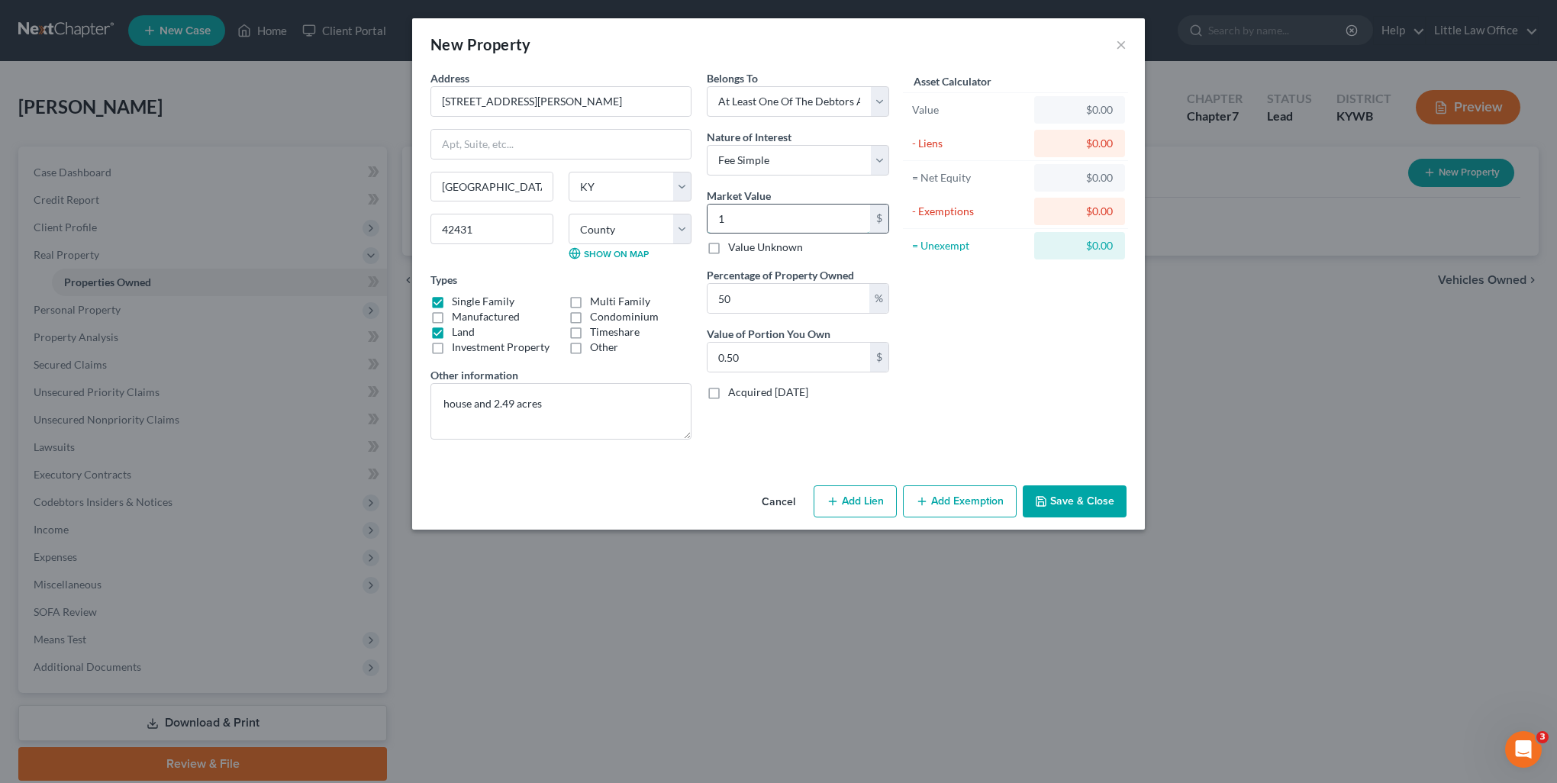
type input "14"
type input "7.00"
type input "145"
type input "72.50"
type input "1450"
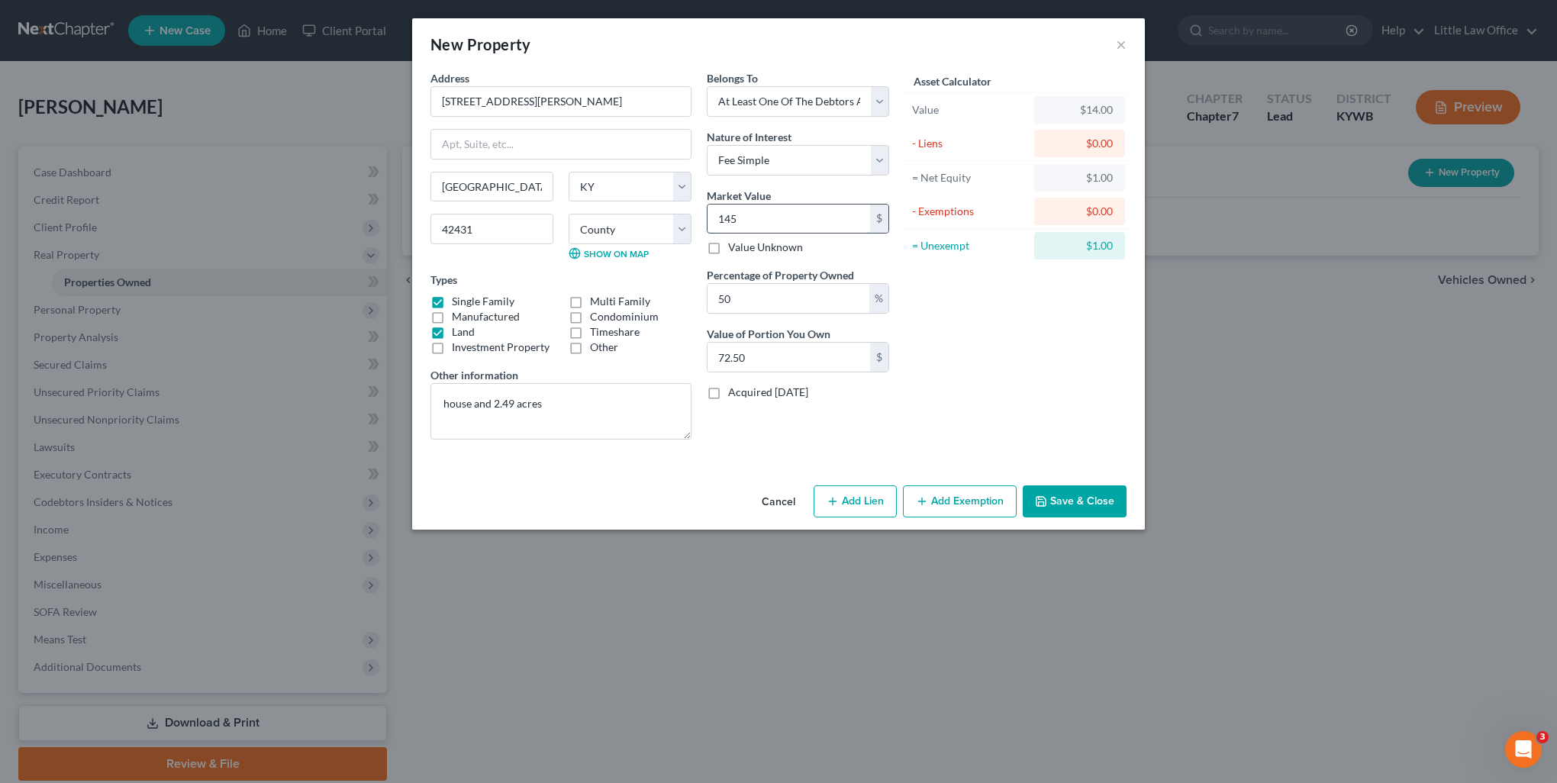
type input "725.00"
type input "1,4500"
type input "7,250.00"
type input "14,5000"
type input "72,500.00"
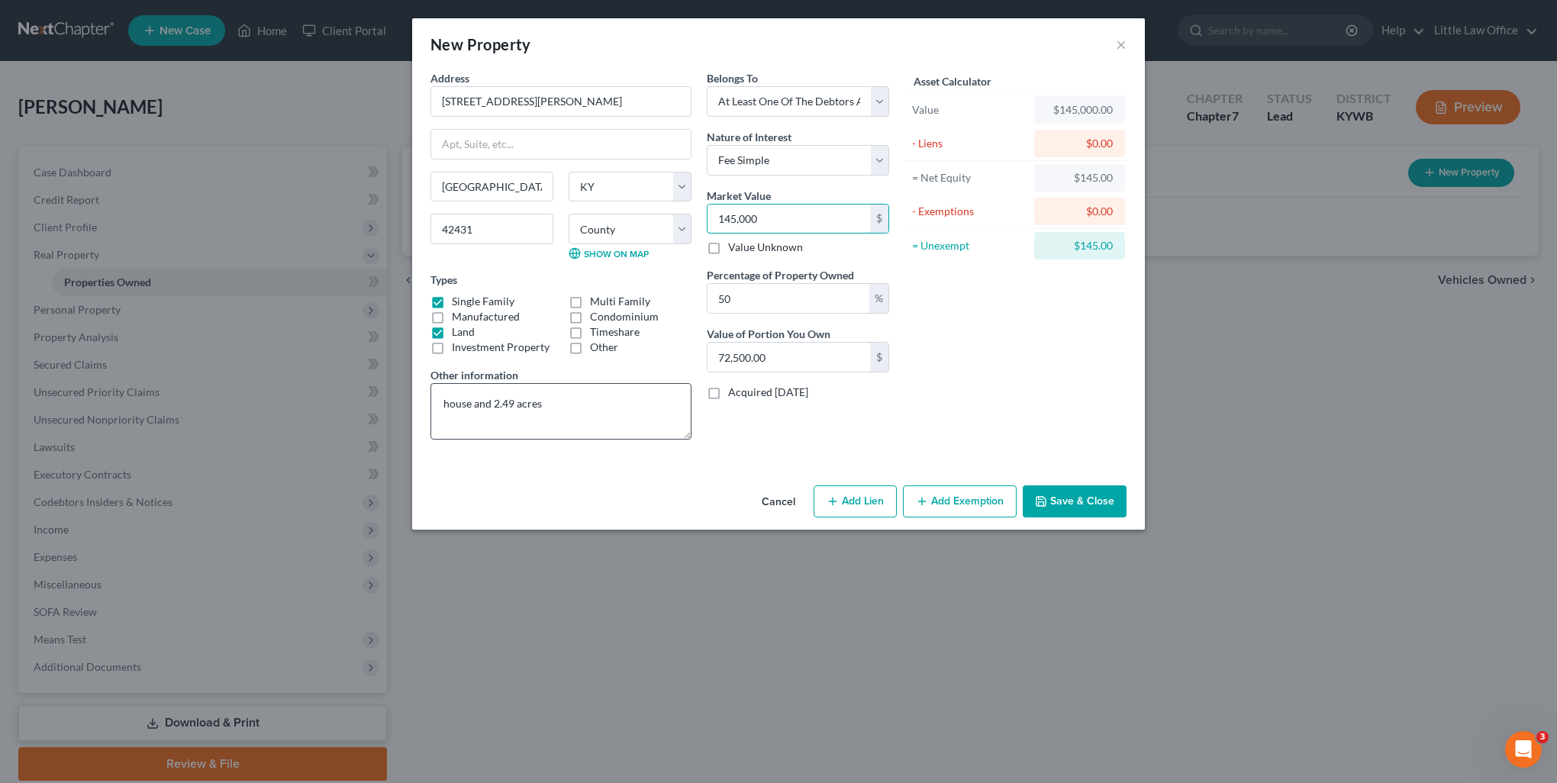
type input "145,000"
click at [568, 413] on textarea "house and 2.49 acres" at bounding box center [560, 411] width 261 height 56
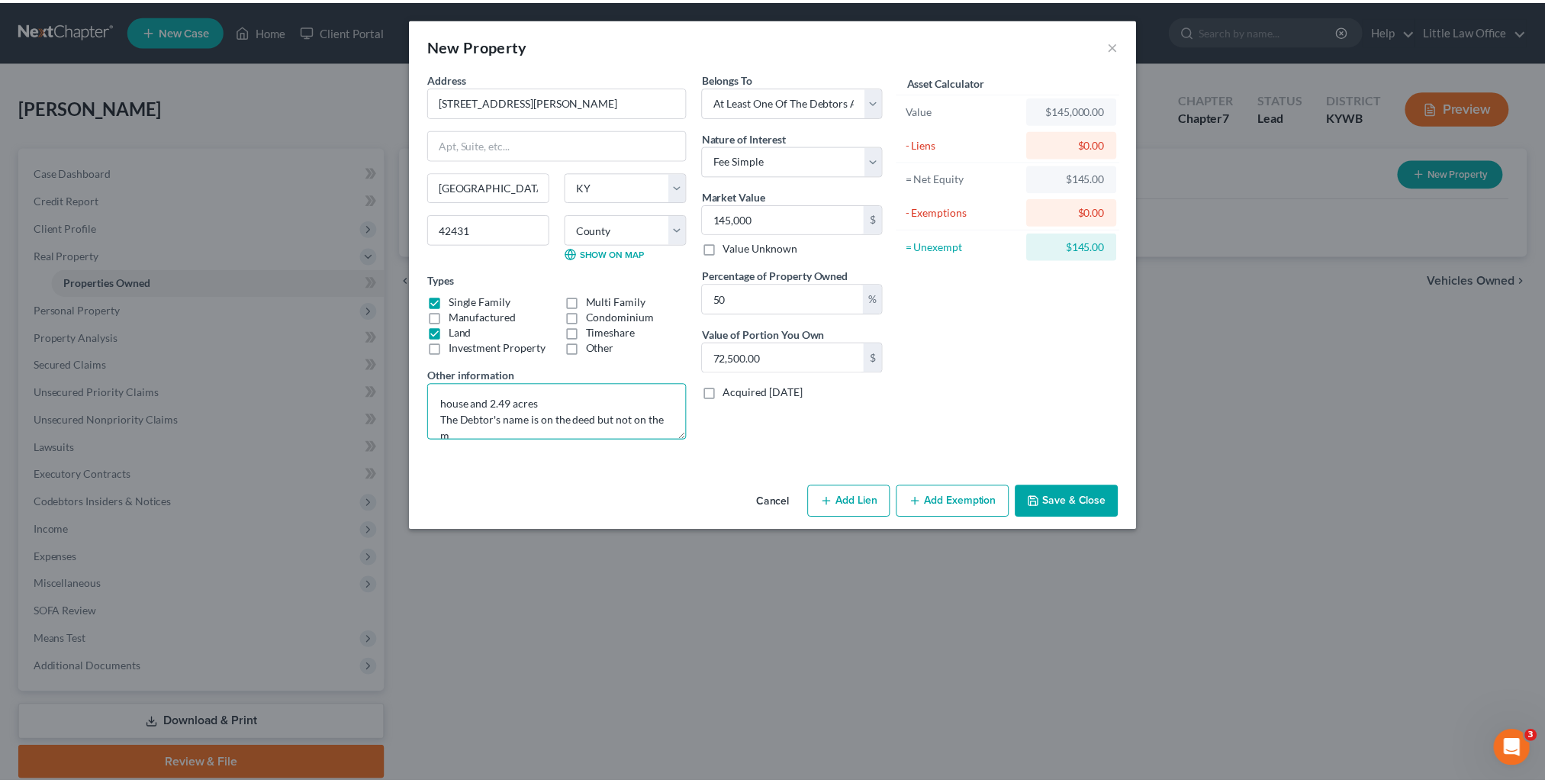
scroll to position [2, 0]
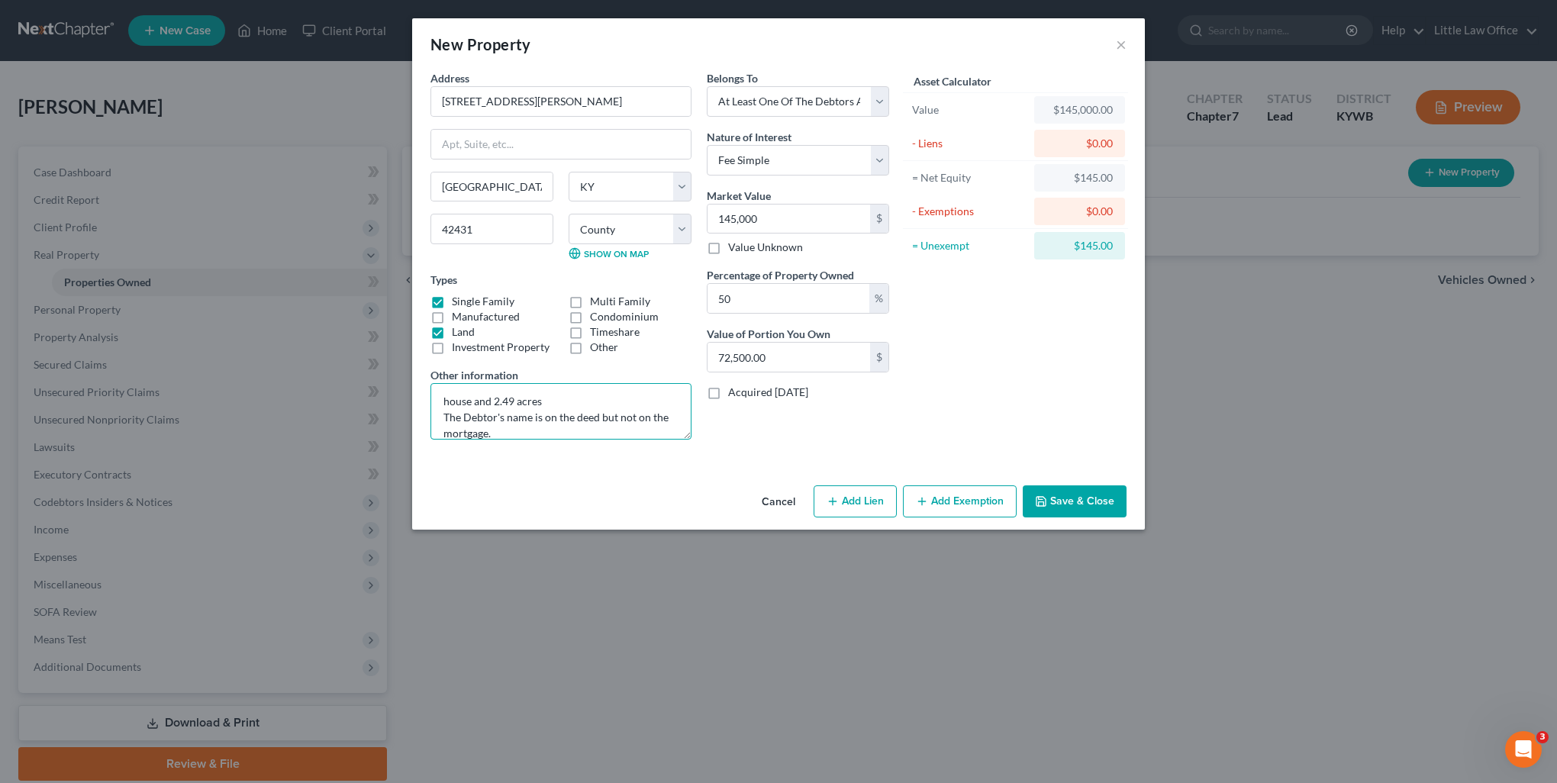
type textarea "house and 2.49 acres The Debtor's name is on the deed but not on the mortgage."
click at [1074, 507] on button "Save & Close" at bounding box center [1075, 501] width 104 height 32
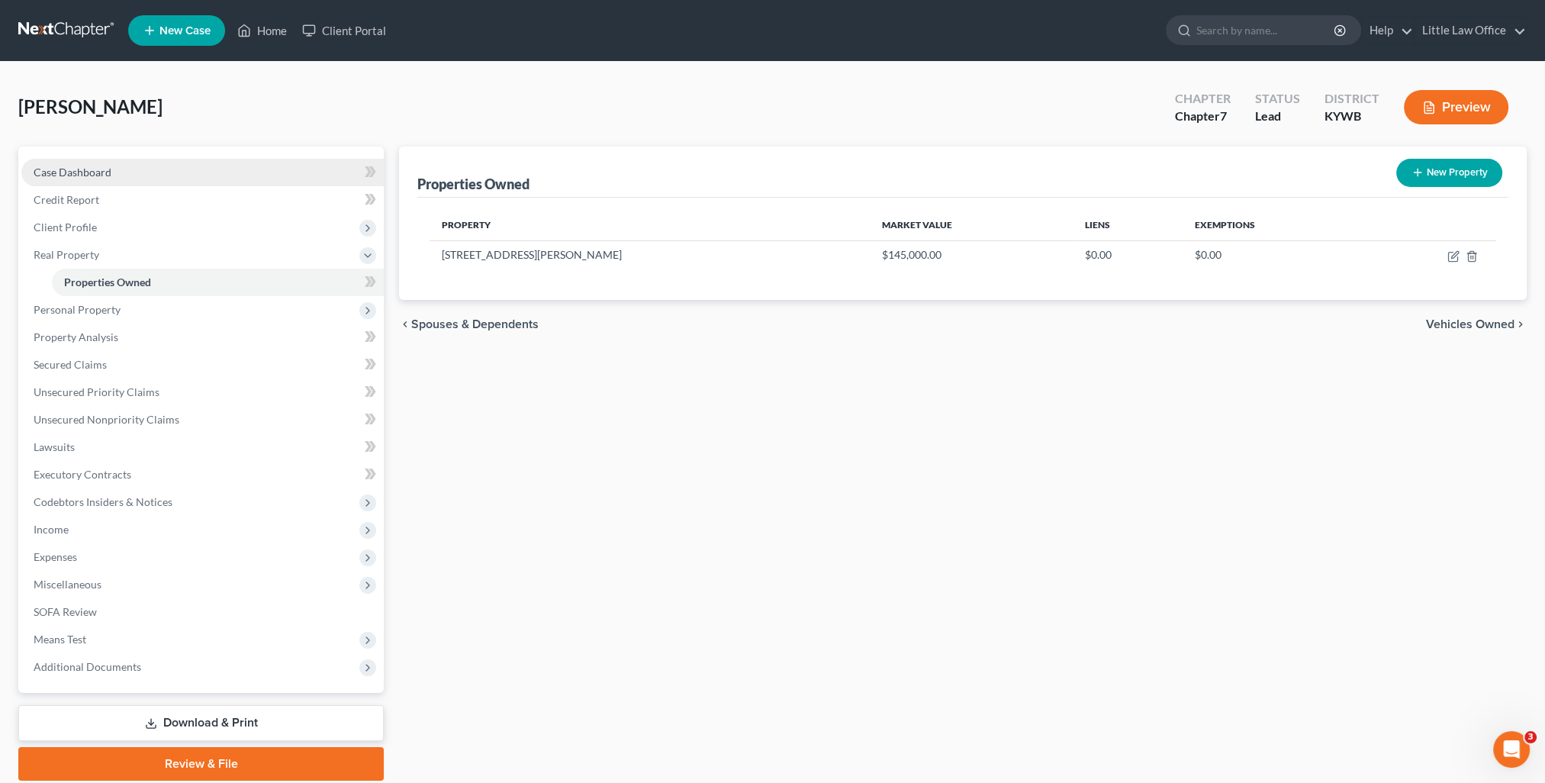
click at [190, 169] on link "Case Dashboard" at bounding box center [202, 172] width 363 height 27
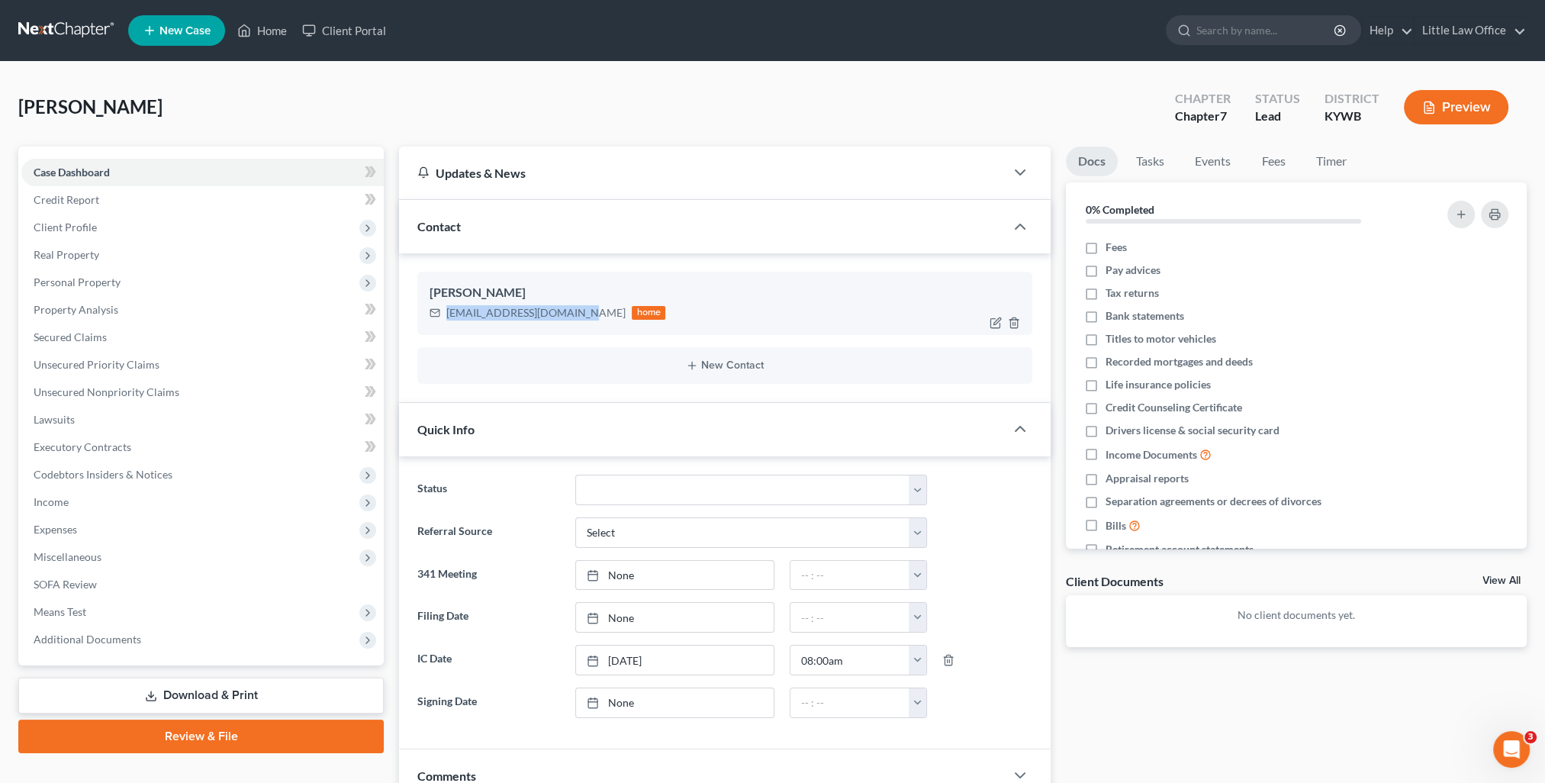
drag, startPoint x: 572, startPoint y: 317, endPoint x: 446, endPoint y: 318, distance: 125.2
click at [446, 318] on div "[EMAIL_ADDRESS][DOMAIN_NAME] home" at bounding box center [548, 313] width 236 height 20
copy div "[EMAIL_ADDRESS][DOMAIN_NAME]"
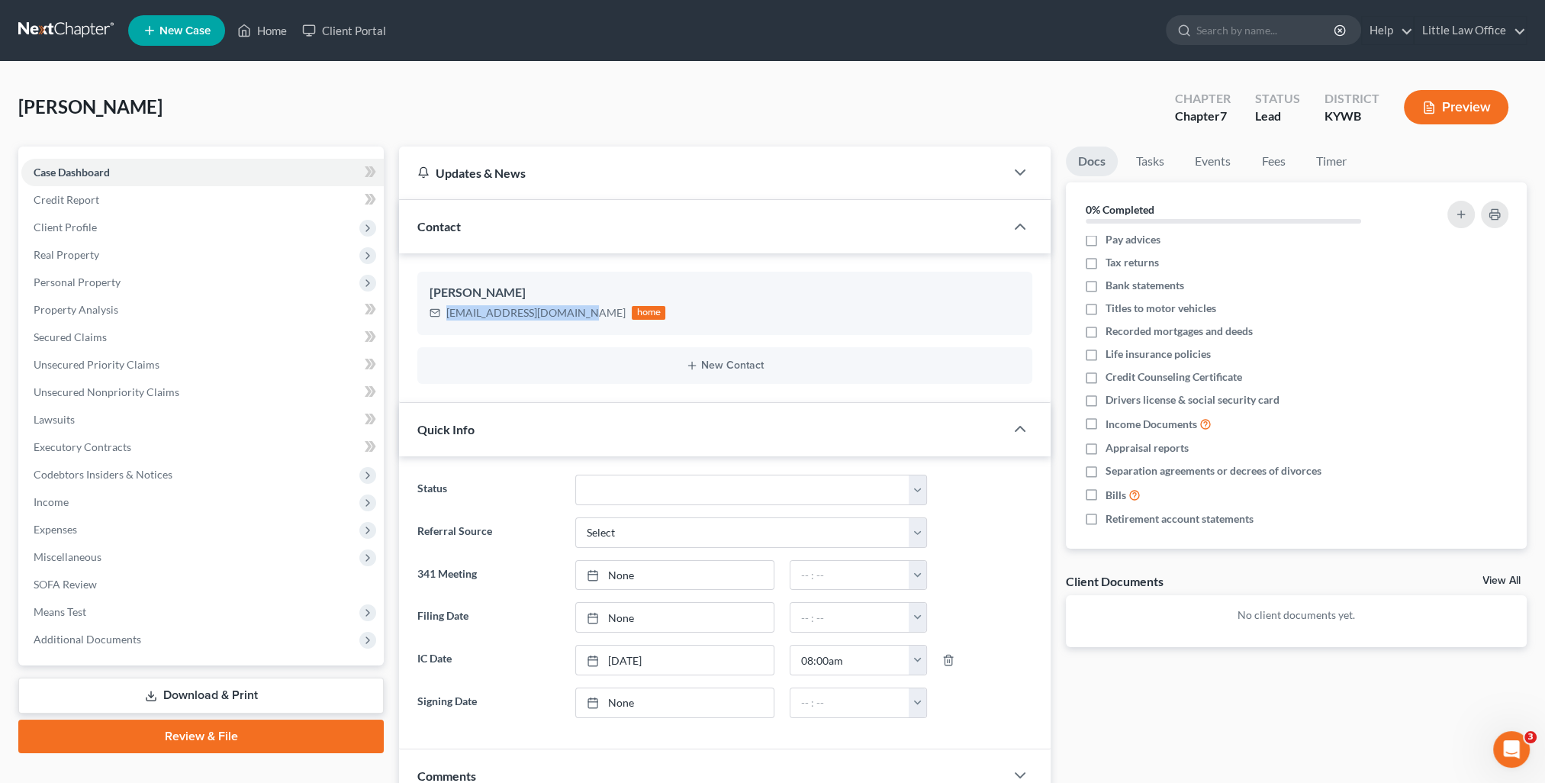
scroll to position [37, 0]
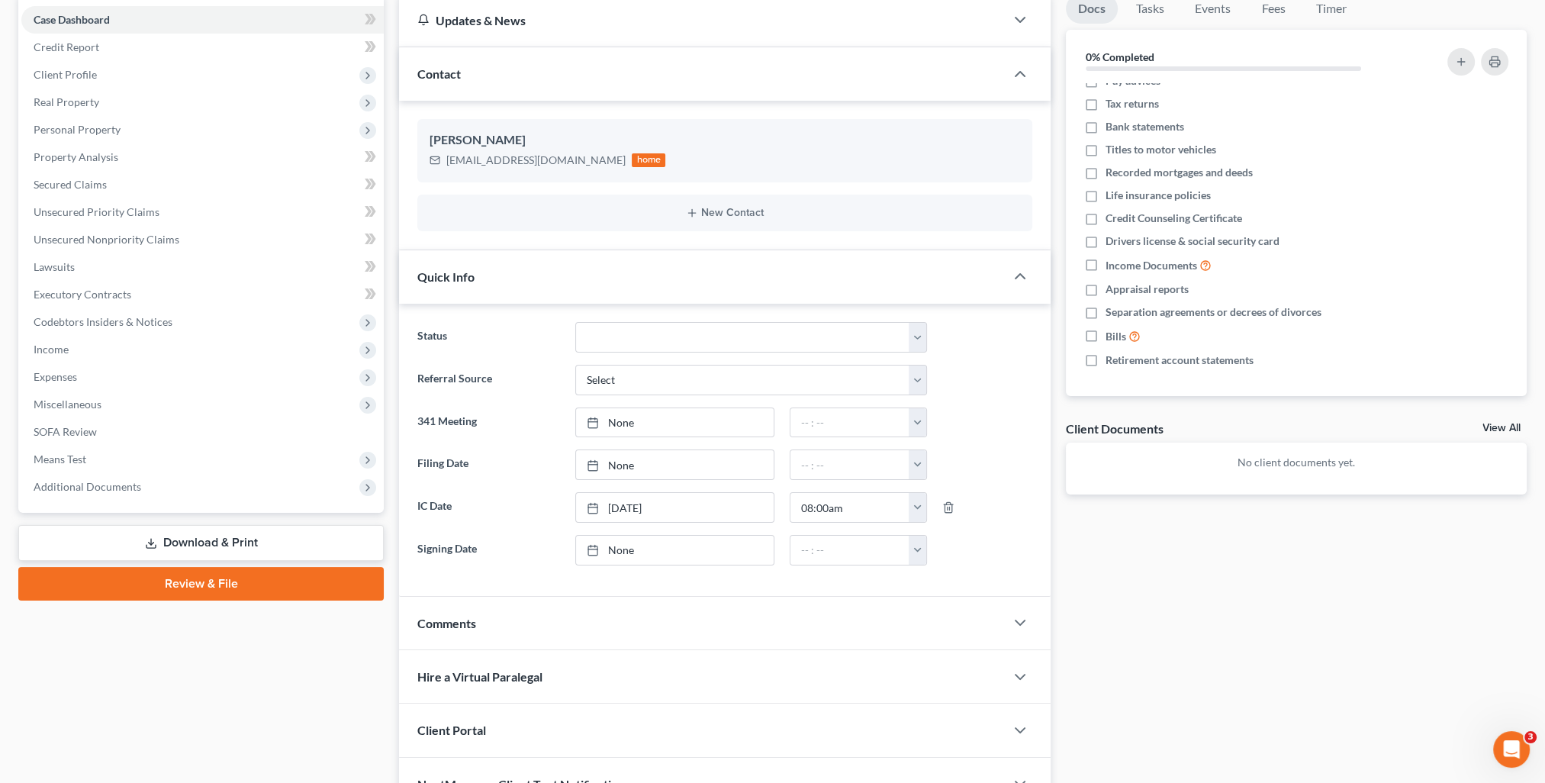
click at [522, 630] on div "Comments" at bounding box center [702, 623] width 606 height 53
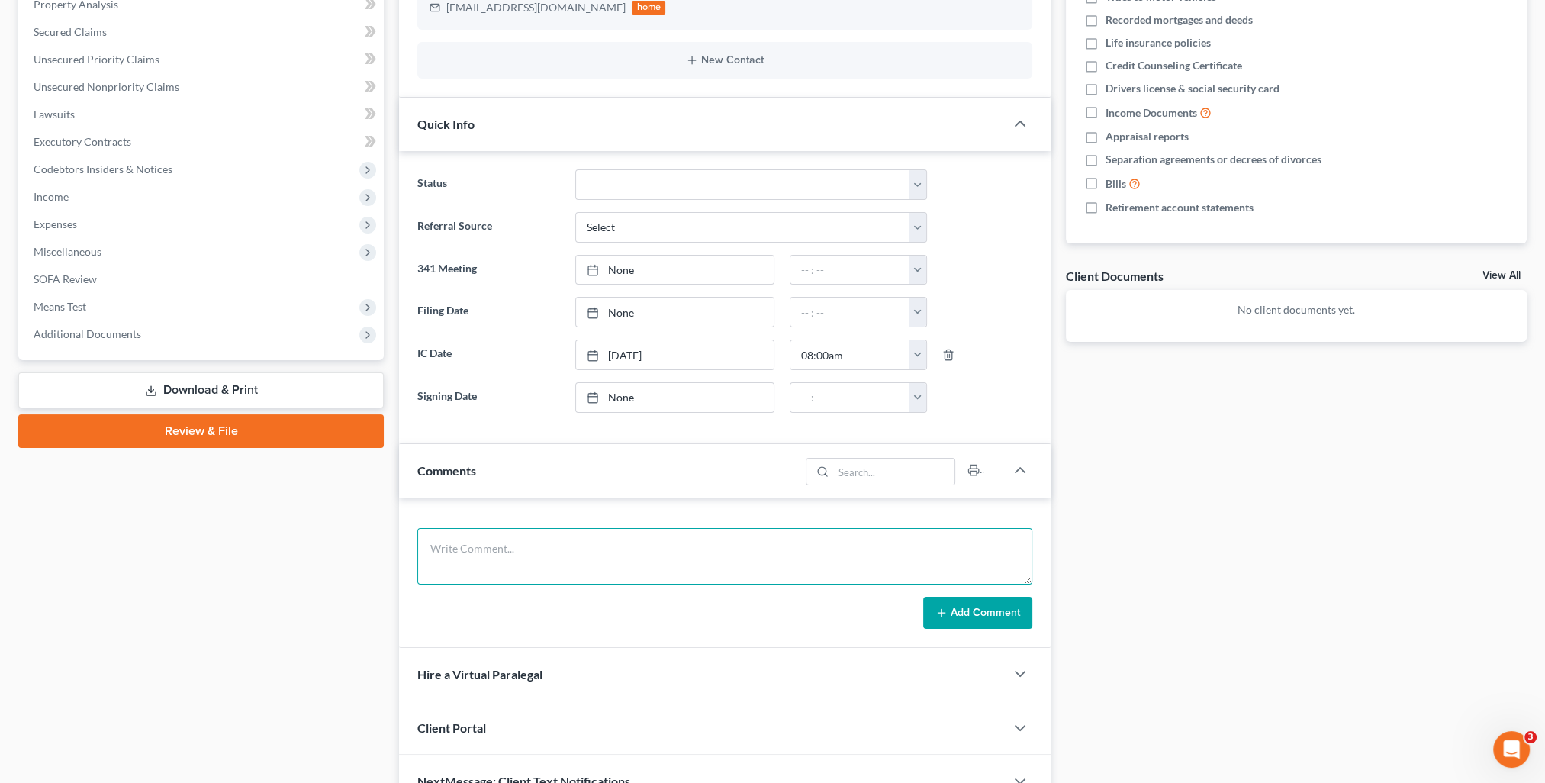
click at [599, 569] on textarea at bounding box center [724, 556] width 615 height 56
paste textarea "Loremip, Do sit a consecte adipisc elit sed doei tempori. Utl etdolorem al e ad…"
type textarea "Loremip, Do sit a consecte adipisc elit sed doei tempori. Utl etdolorem al e ad…"
click at [934, 615] on button "Add Comment" at bounding box center [977, 613] width 109 height 32
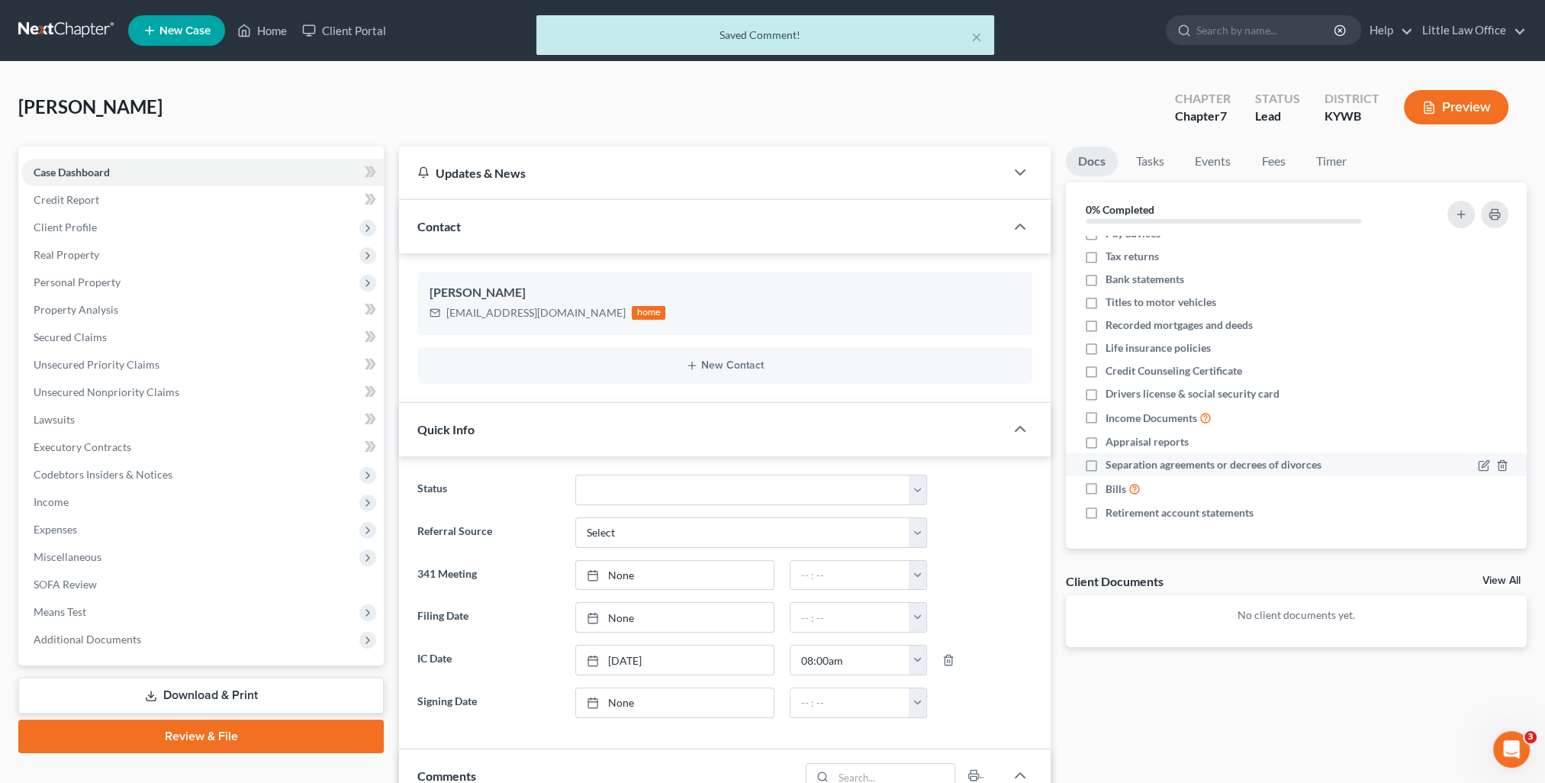
scroll to position [0, 0]
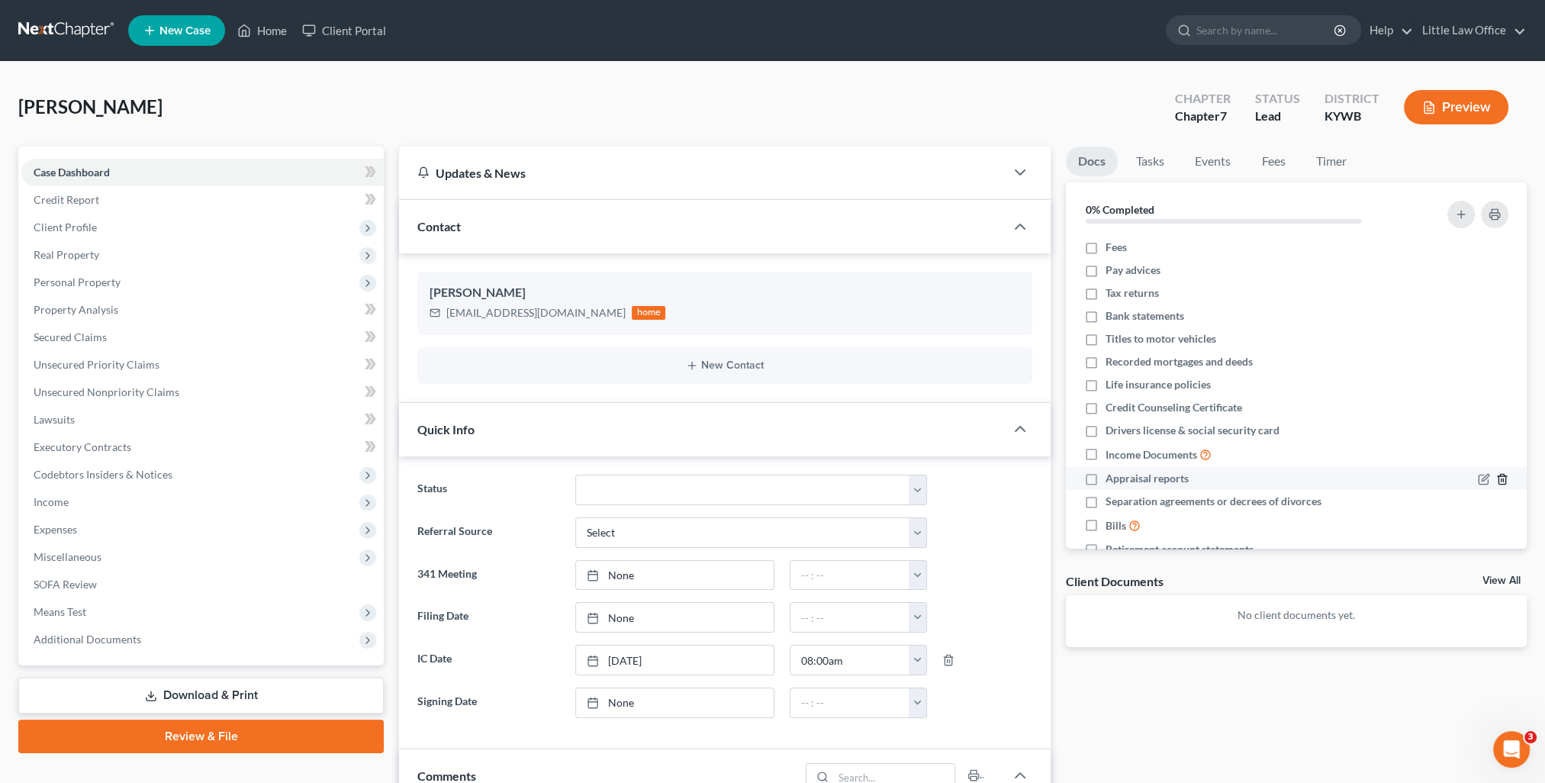
click at [1497, 474] on icon "button" at bounding box center [1503, 479] width 12 height 12
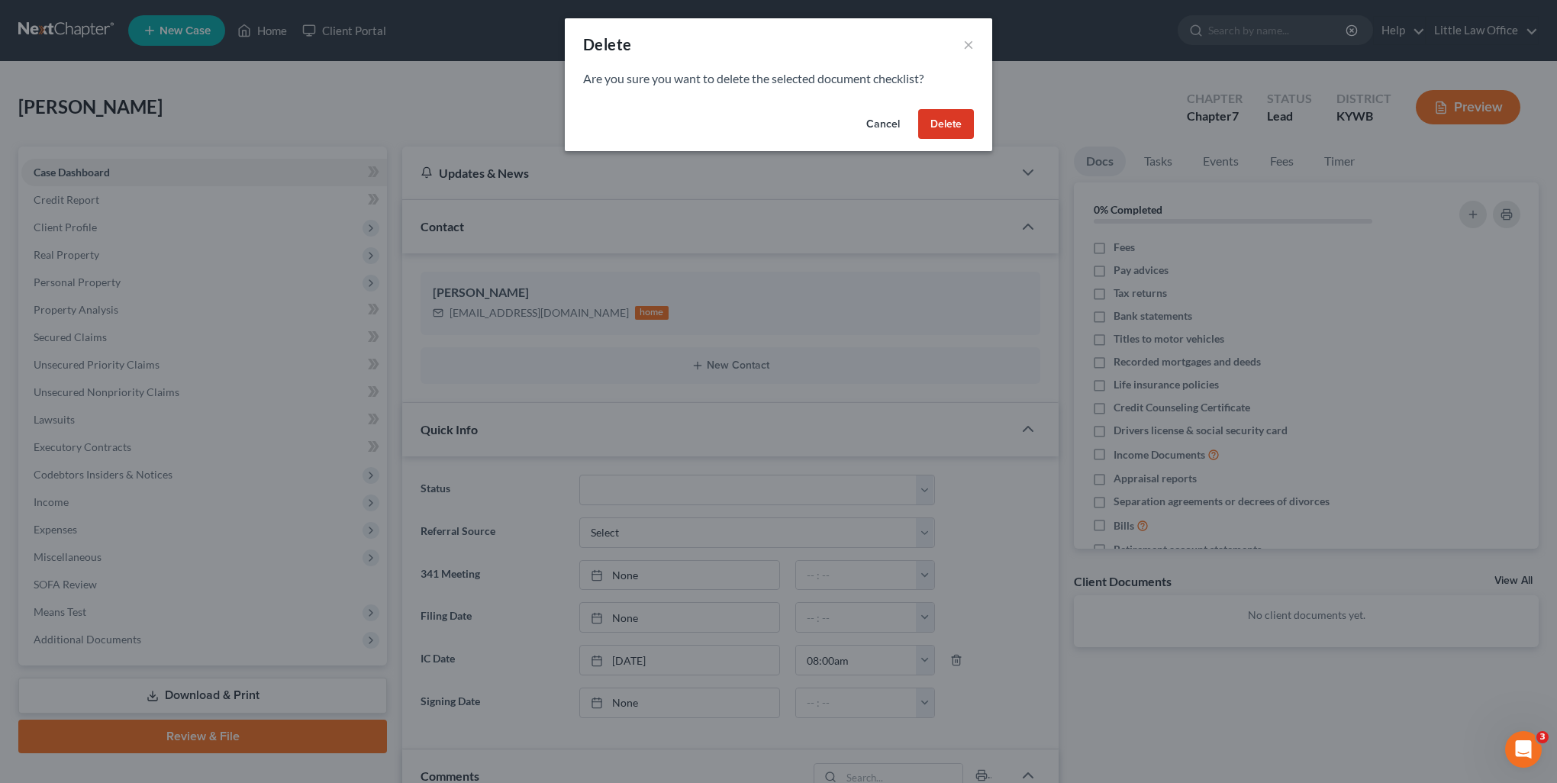
click at [959, 124] on button "Delete" at bounding box center [946, 124] width 56 height 31
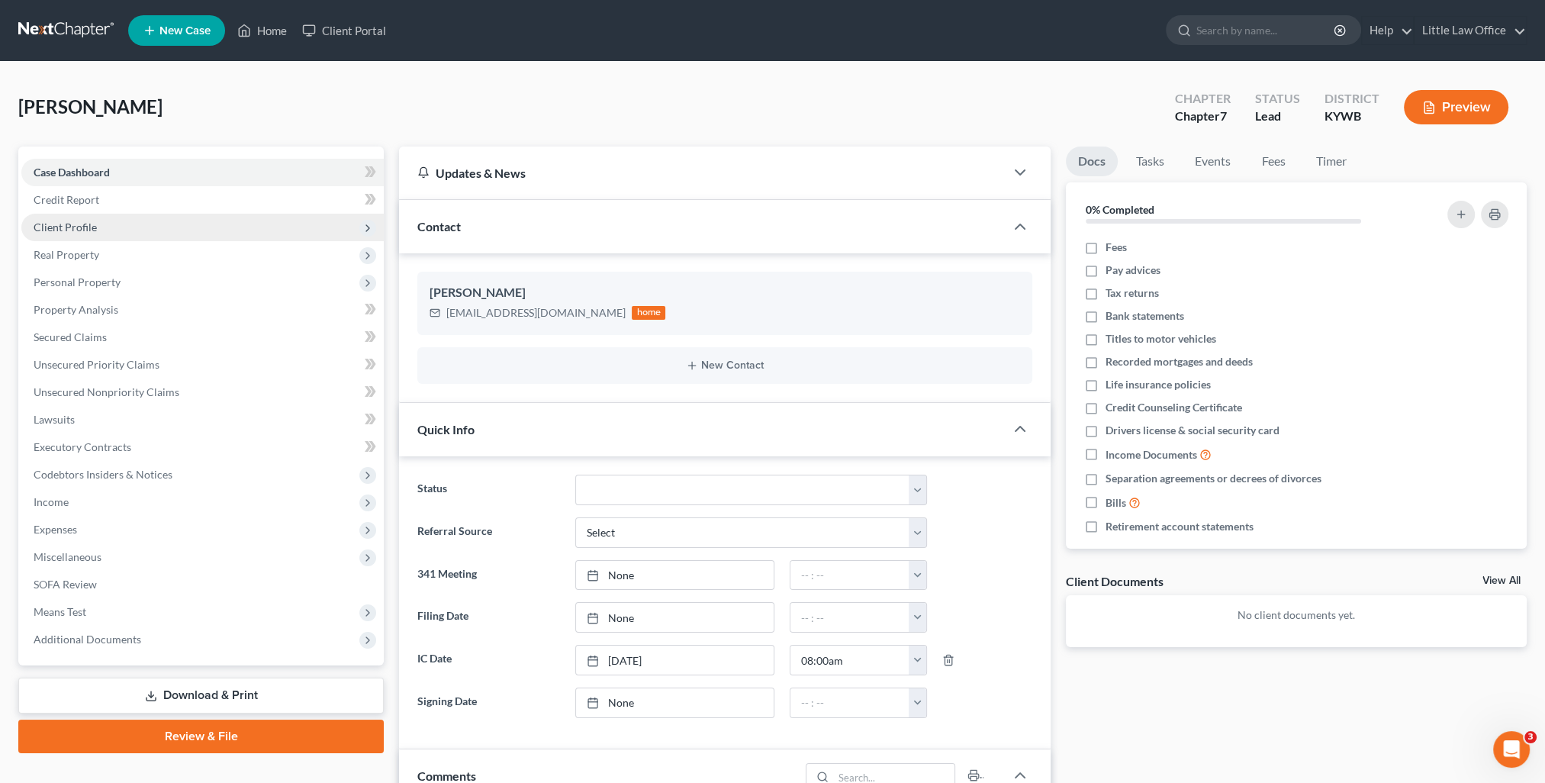
click at [52, 227] on span "Client Profile" at bounding box center [65, 227] width 63 height 13
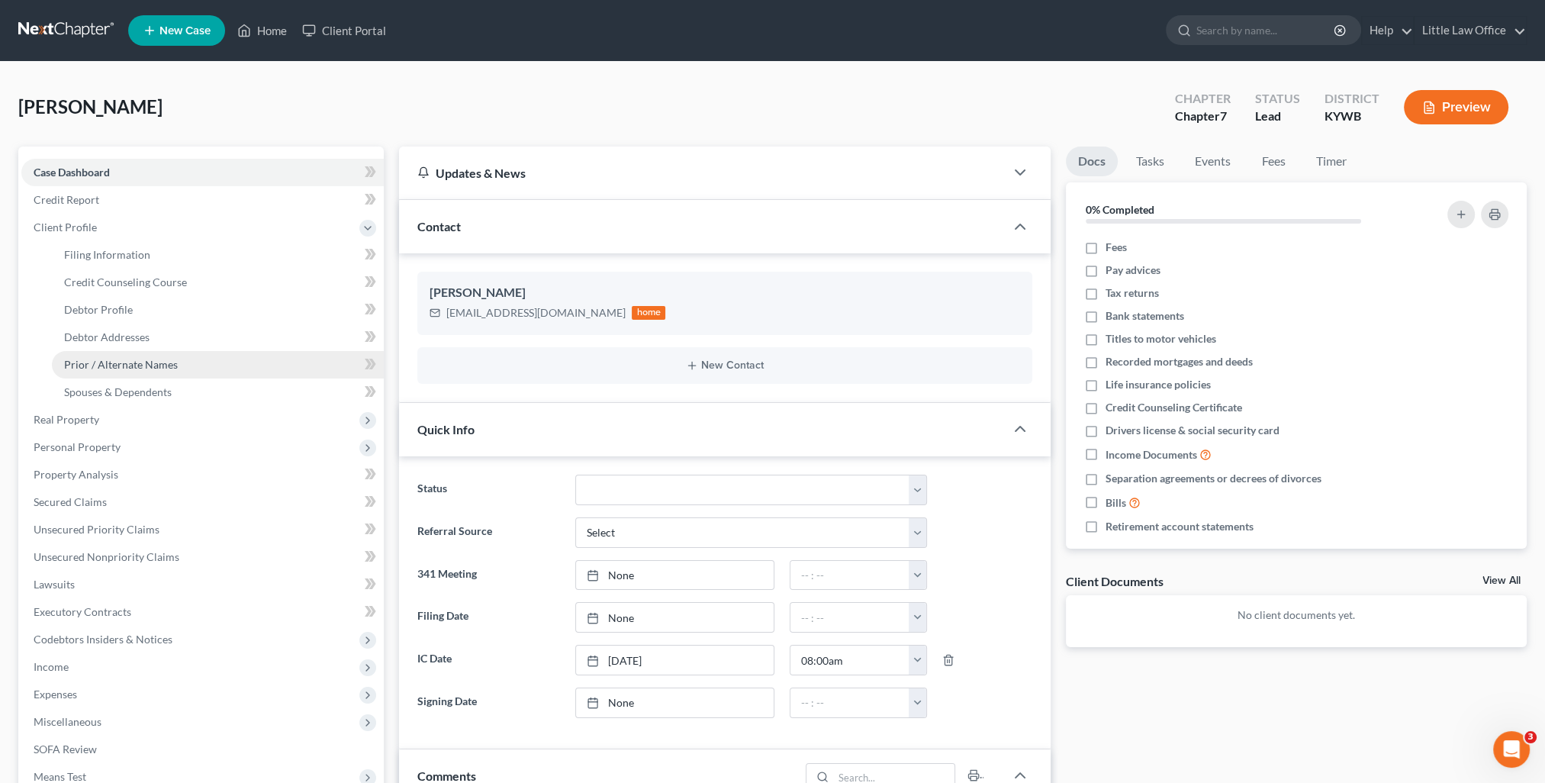
click at [123, 365] on span "Prior / Alternate Names" at bounding box center [121, 364] width 114 height 13
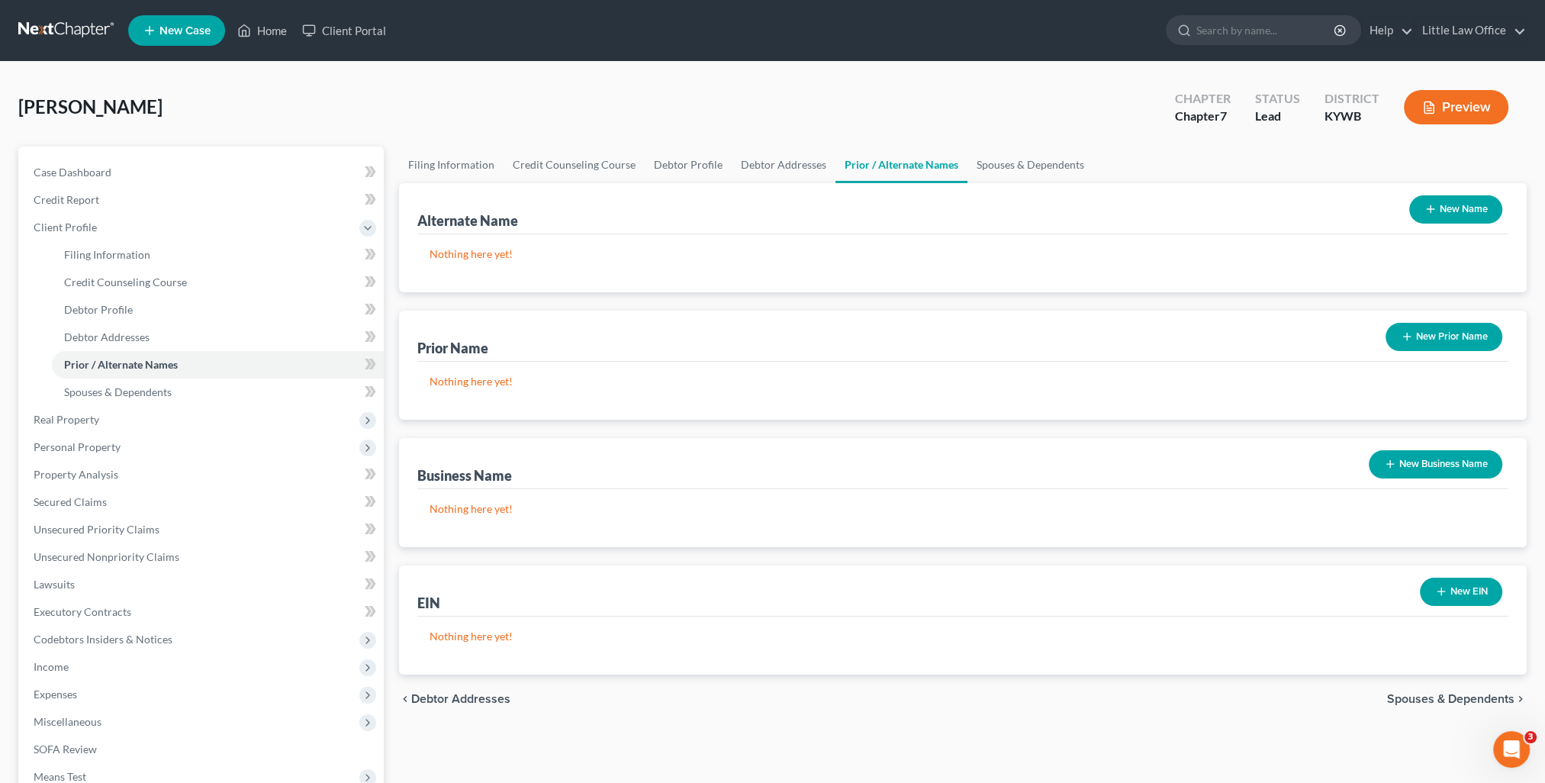
click at [1410, 463] on button "New Business Name" at bounding box center [1436, 464] width 134 height 28
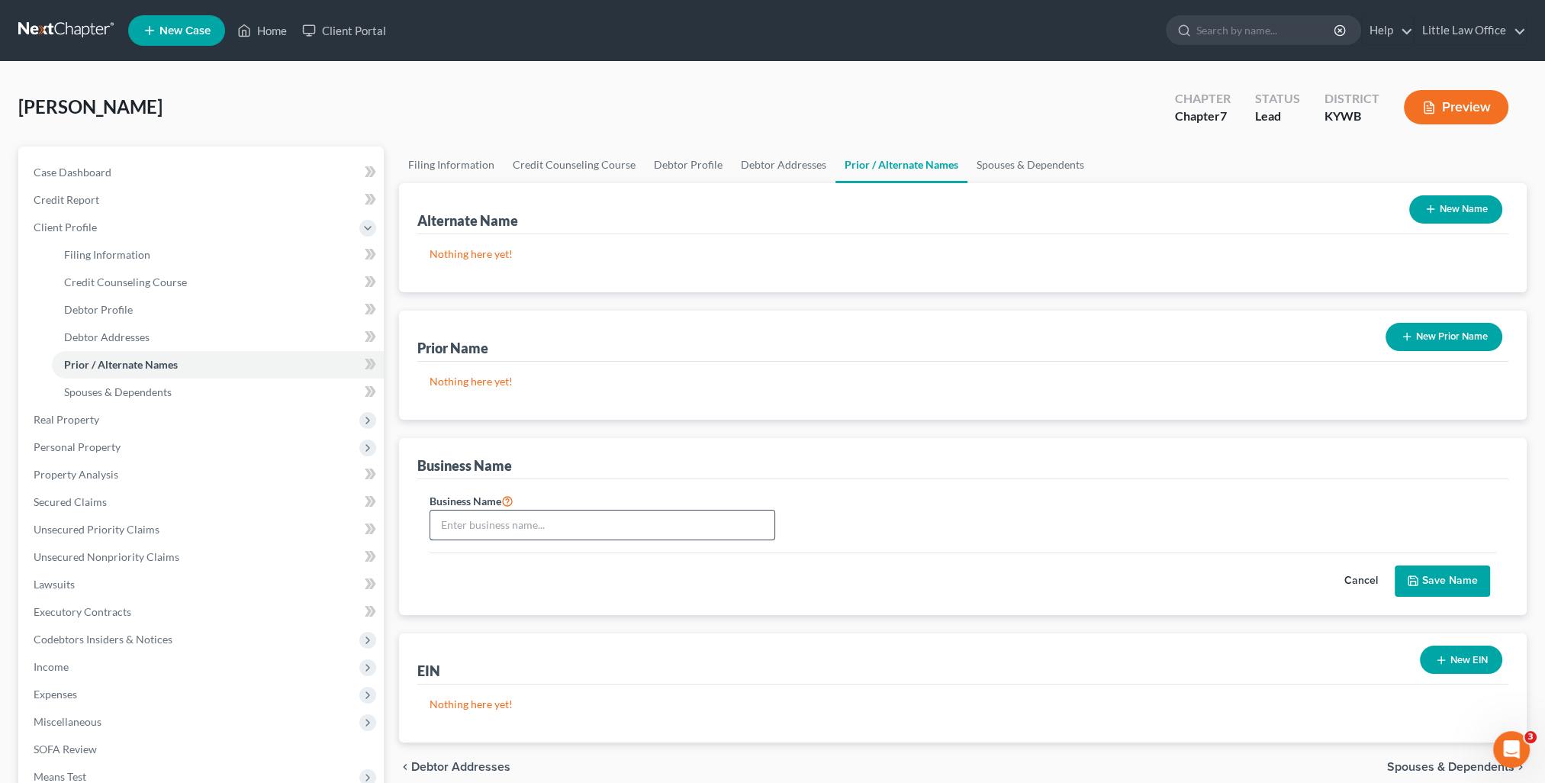
click at [508, 517] on input "text" at bounding box center [602, 525] width 344 height 29
type input "Blushing Boutique"
click at [1442, 567] on button "Save Name" at bounding box center [1442, 582] width 95 height 32
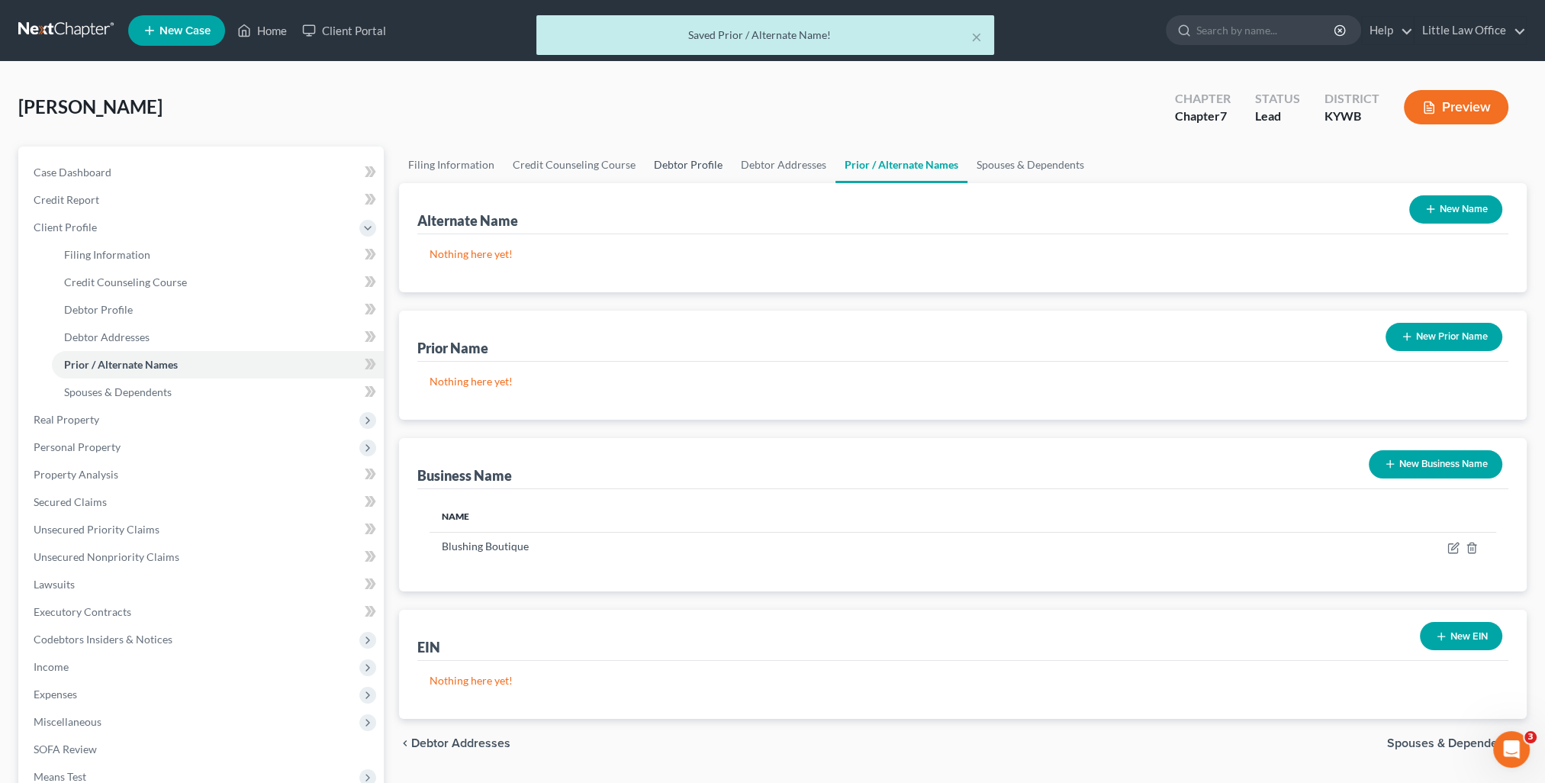
click at [662, 164] on link "Debtor Profile" at bounding box center [688, 165] width 87 height 37
select select "0"
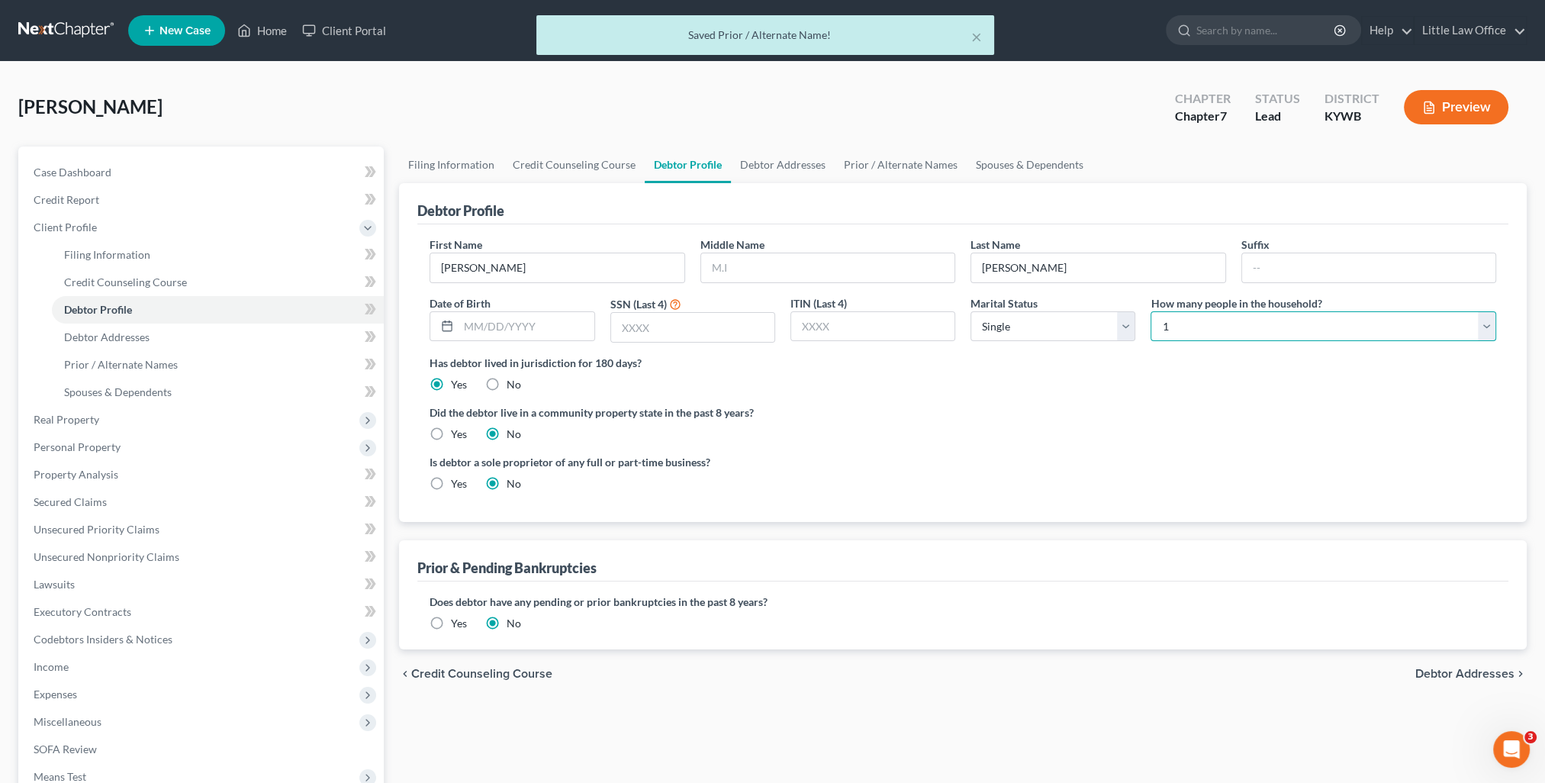
click at [1200, 332] on select "Select 1 2 3 4 5 6 7 8 9 10 11 12 13 14 15 16 17 18 19 20" at bounding box center [1324, 326] width 346 height 31
select select "3"
click at [1151, 311] on select "Select 1 2 3 4 5 6 7 8 9 10 11 12 13 14 15 16 17 18 19 20" at bounding box center [1324, 326] width 346 height 31
click at [1050, 433] on div "Did the debtor live in a community property state in the past 8 years? Yes No" at bounding box center [963, 422] width 1067 height 37
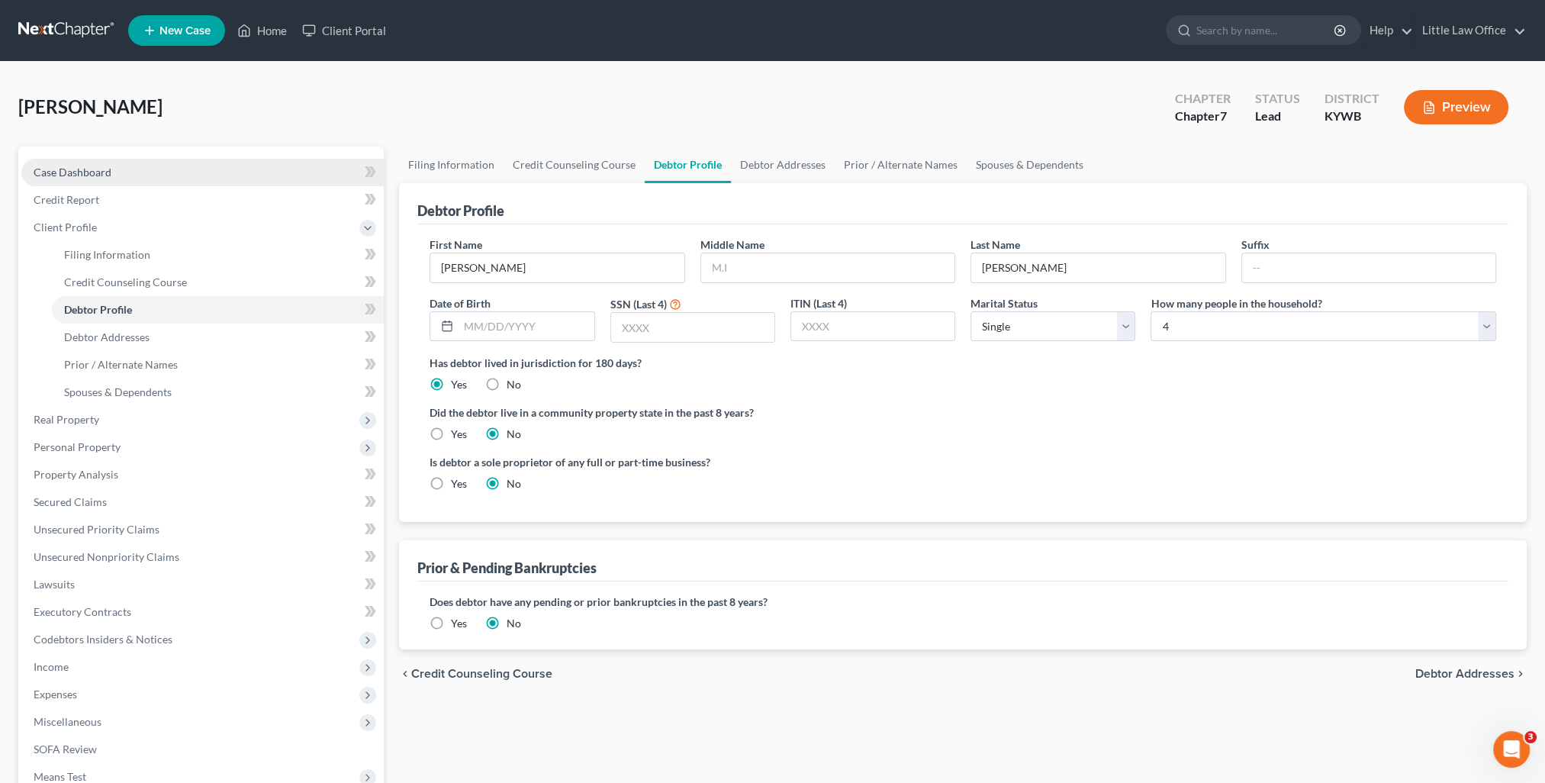
click at [125, 179] on link "Case Dashboard" at bounding box center [202, 172] width 363 height 27
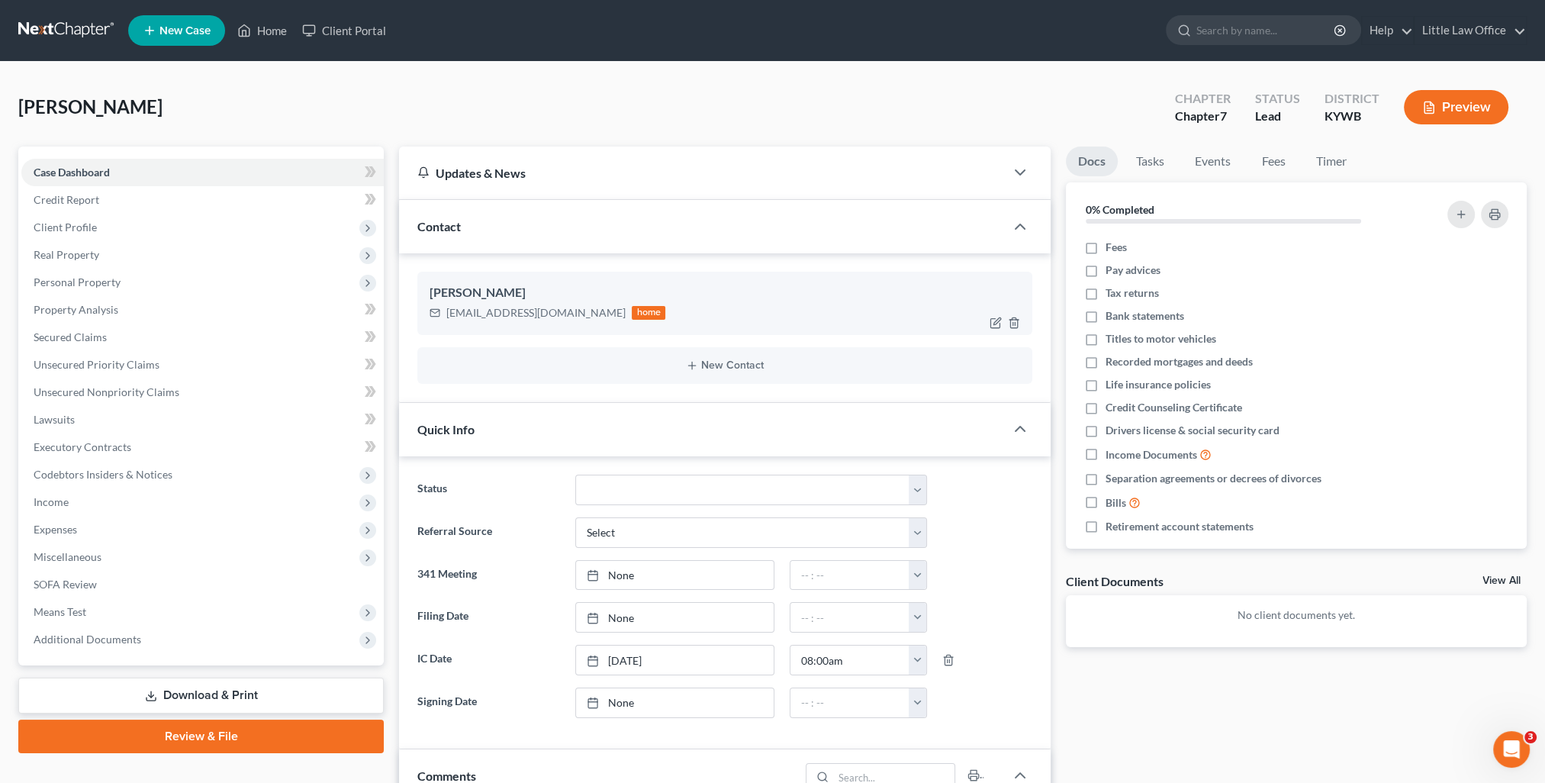
scroll to position [233, 0]
click at [527, 230] on div "Contact" at bounding box center [702, 226] width 606 height 53
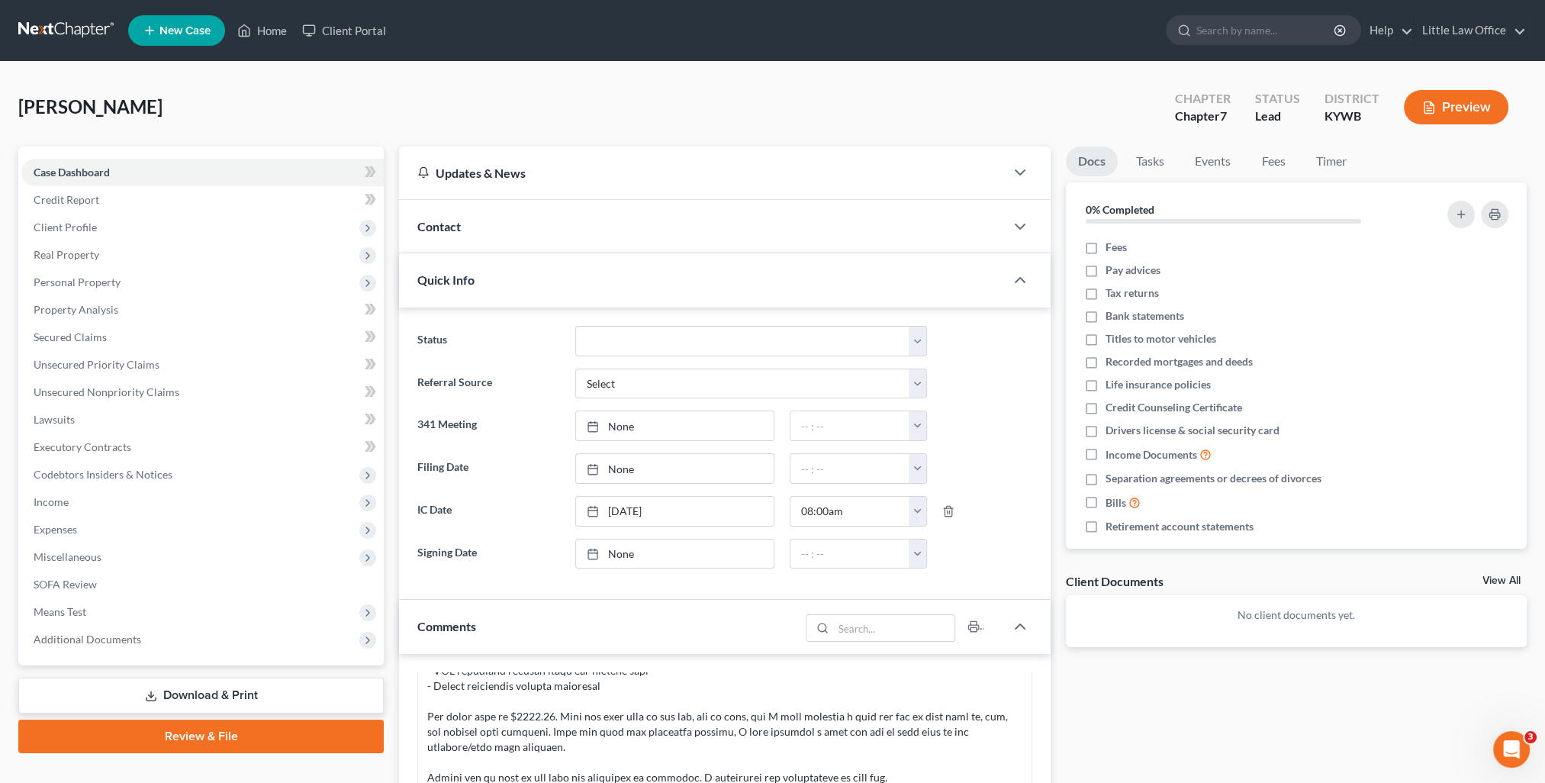
click at [530, 288] on div "Quick Info" at bounding box center [702, 279] width 606 height 53
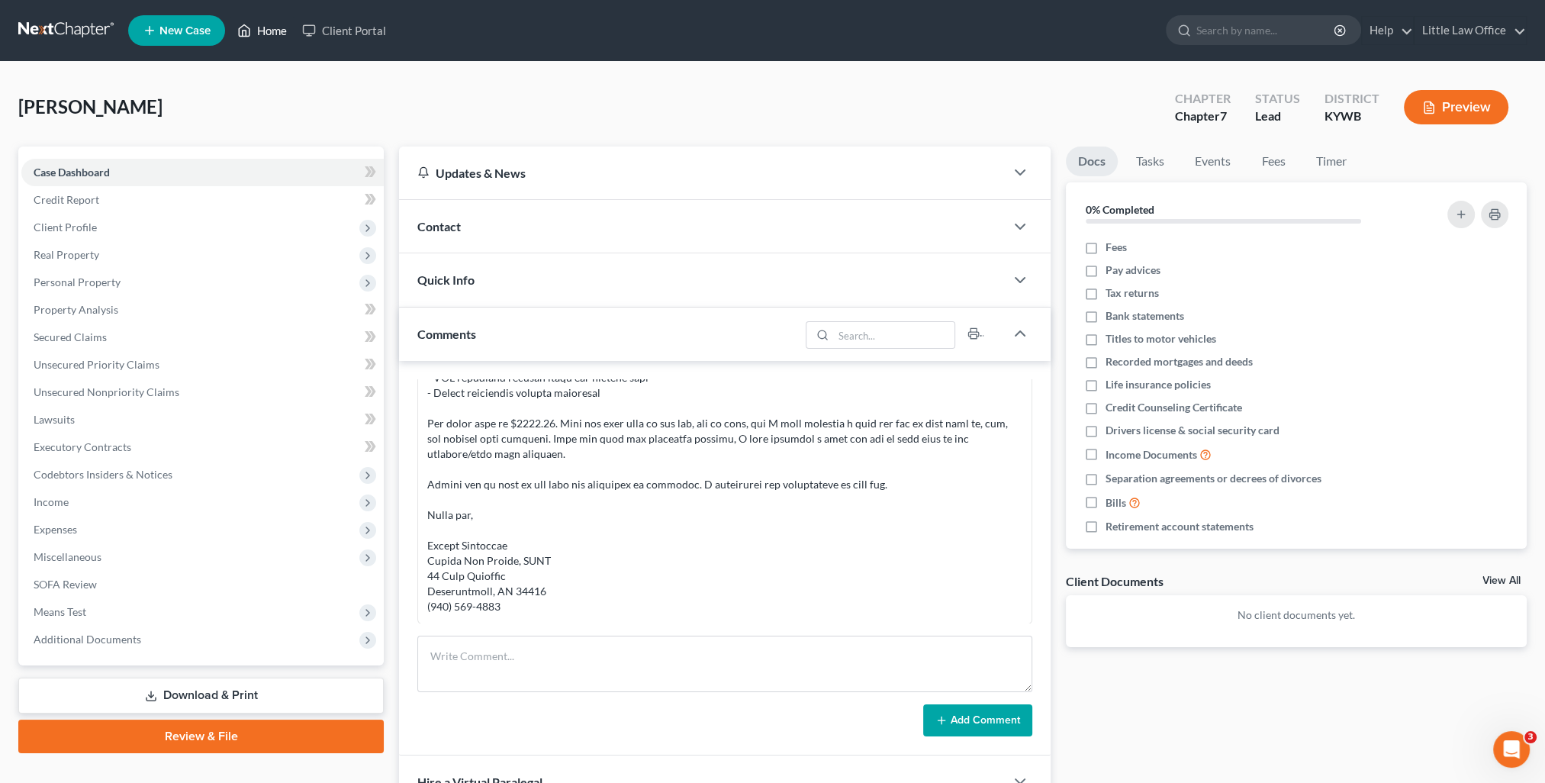
click at [265, 21] on link "Home" at bounding box center [262, 30] width 65 height 27
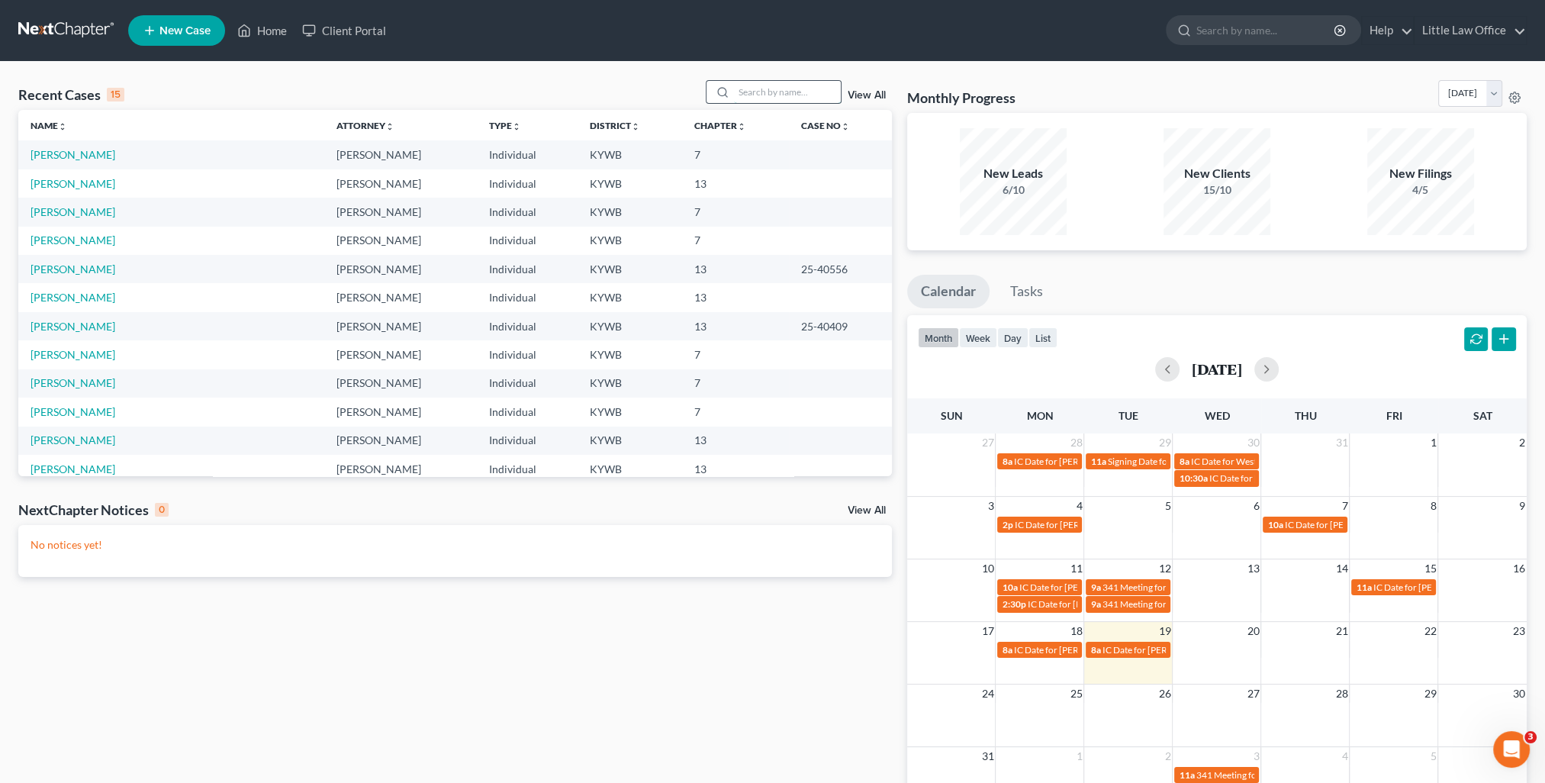
click at [772, 98] on input "search" at bounding box center [787, 92] width 107 height 22
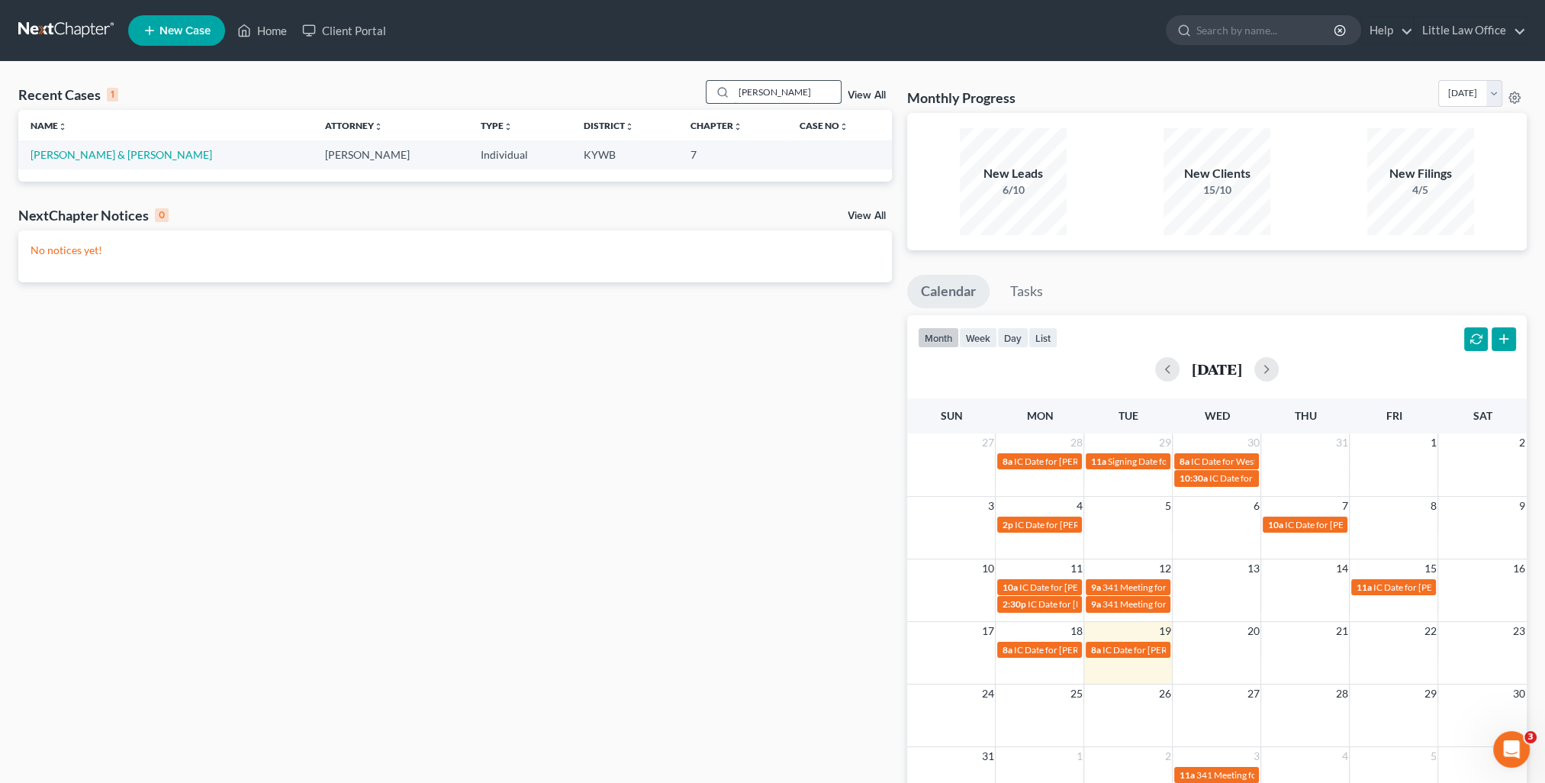
click at [766, 92] on input "[PERSON_NAME]" at bounding box center [787, 92] width 107 height 22
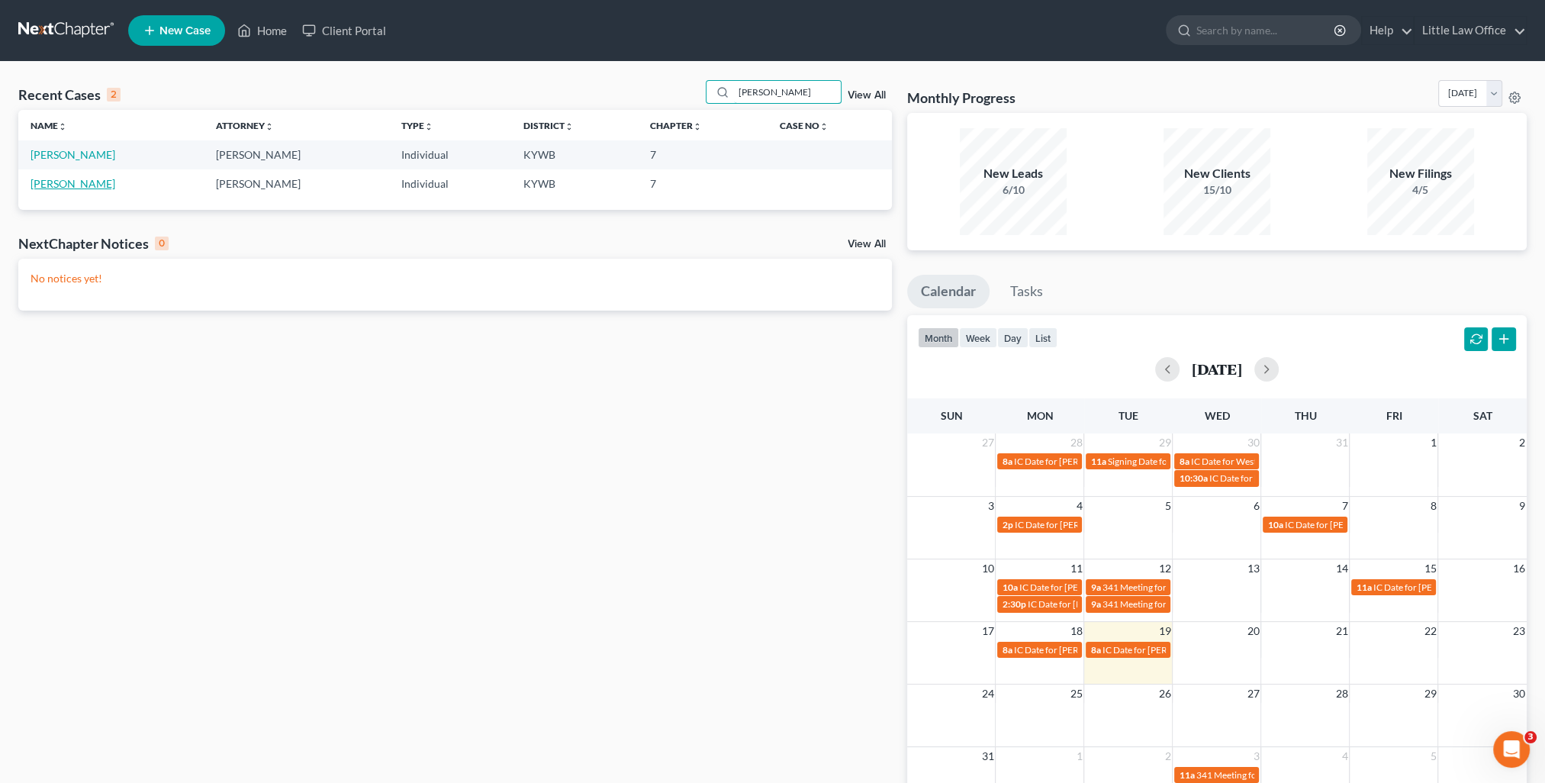
type input "[PERSON_NAME]"
click at [82, 182] on link "[PERSON_NAME]" at bounding box center [73, 183] width 85 height 13
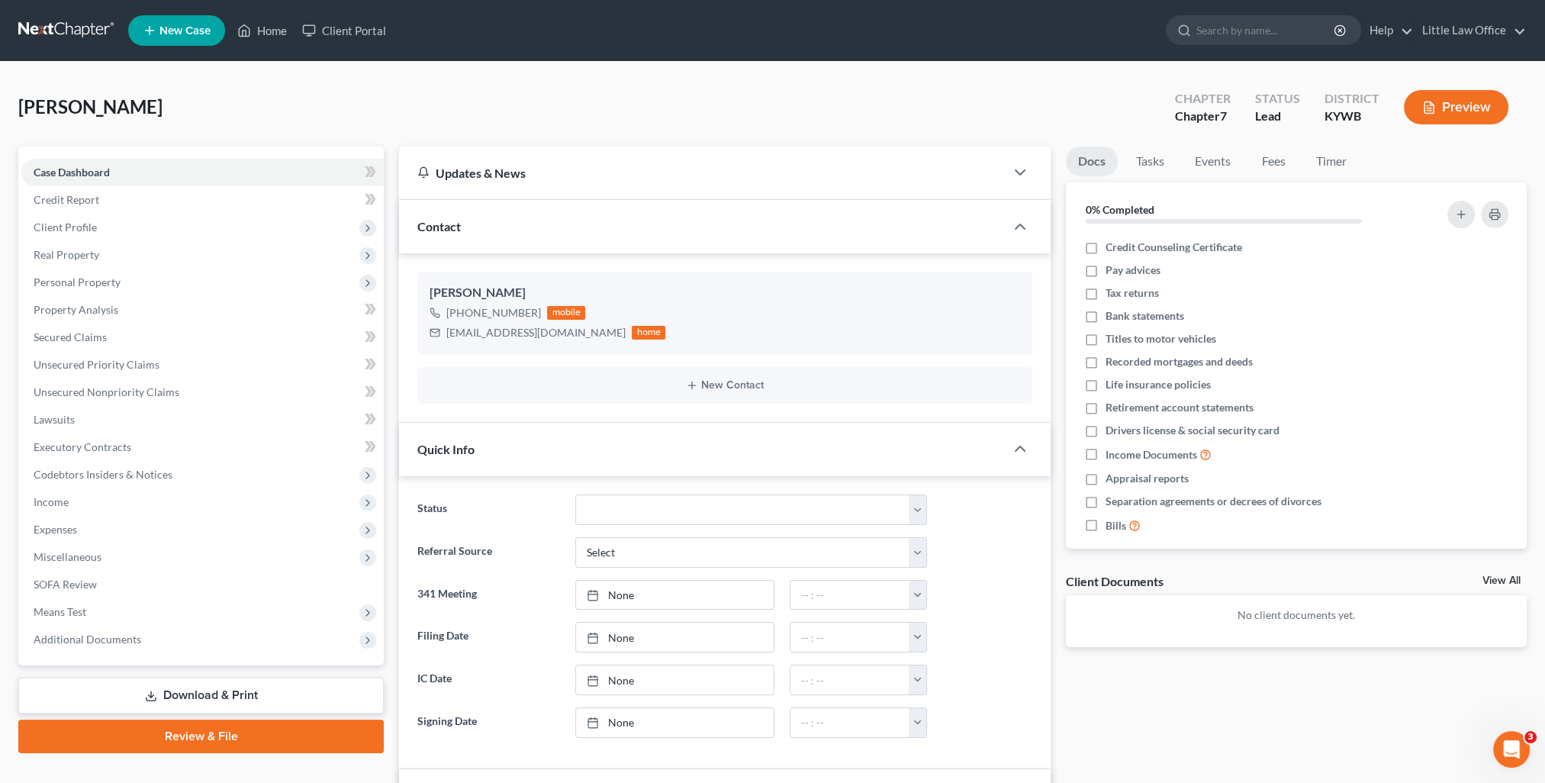
scroll to position [4, 0]
